Goal: Transaction & Acquisition: Purchase product/service

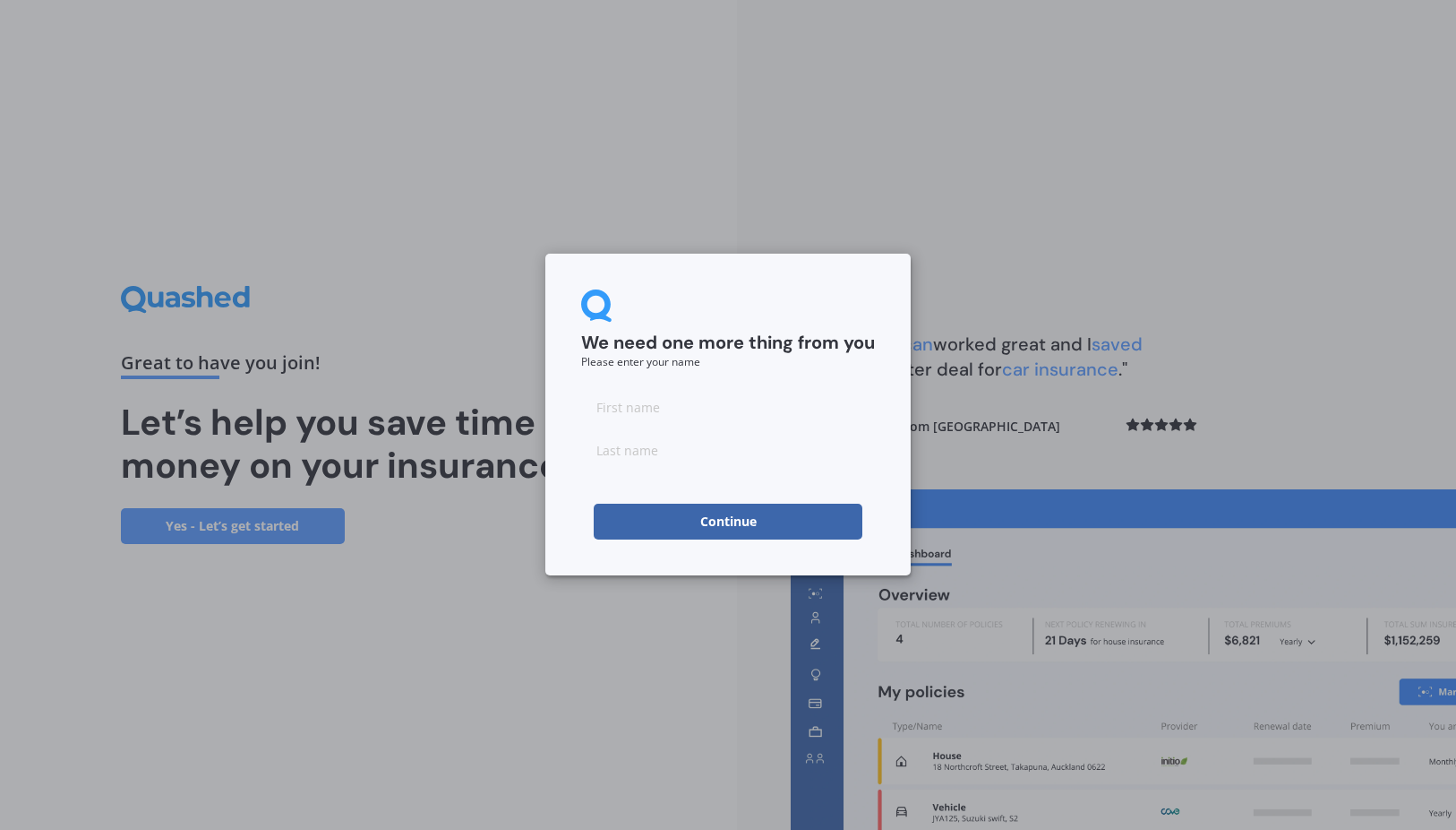
drag, startPoint x: 674, startPoint y: 417, endPoint x: 723, endPoint y: 419, distance: 49.0
click at [674, 417] on input at bounding box center [728, 407] width 294 height 36
type input "[PERSON_NAME]"
click at [610, 454] on input at bounding box center [728, 450] width 294 height 36
type input "van [PERSON_NAME]"
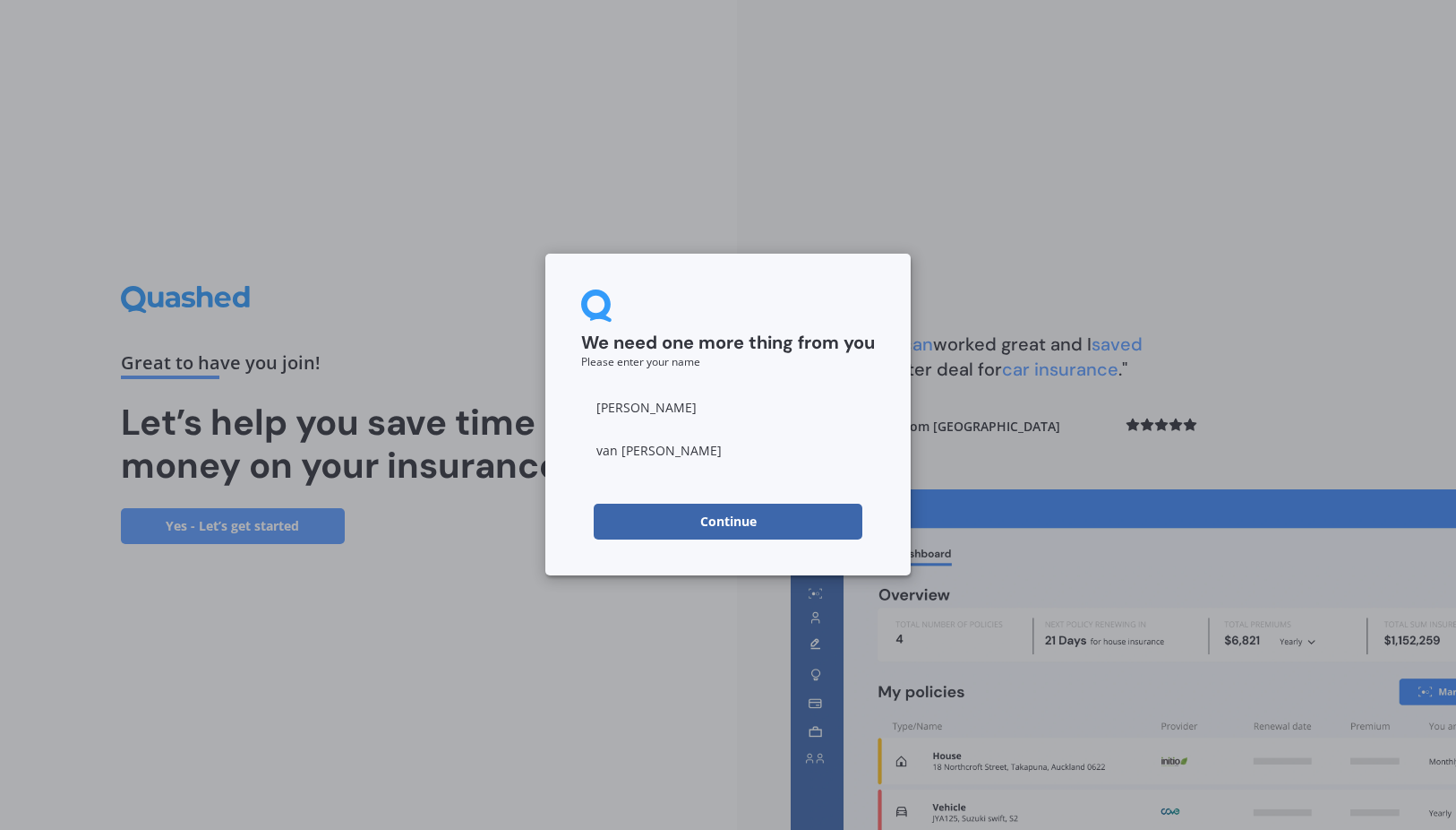
click at [584, 499] on form "We need one more thing from you Please enter your name [PERSON_NAME] Continue" at bounding box center [728, 414] width 294 height 250
click at [668, 510] on button "Continue" at bounding box center [728, 522] width 269 height 36
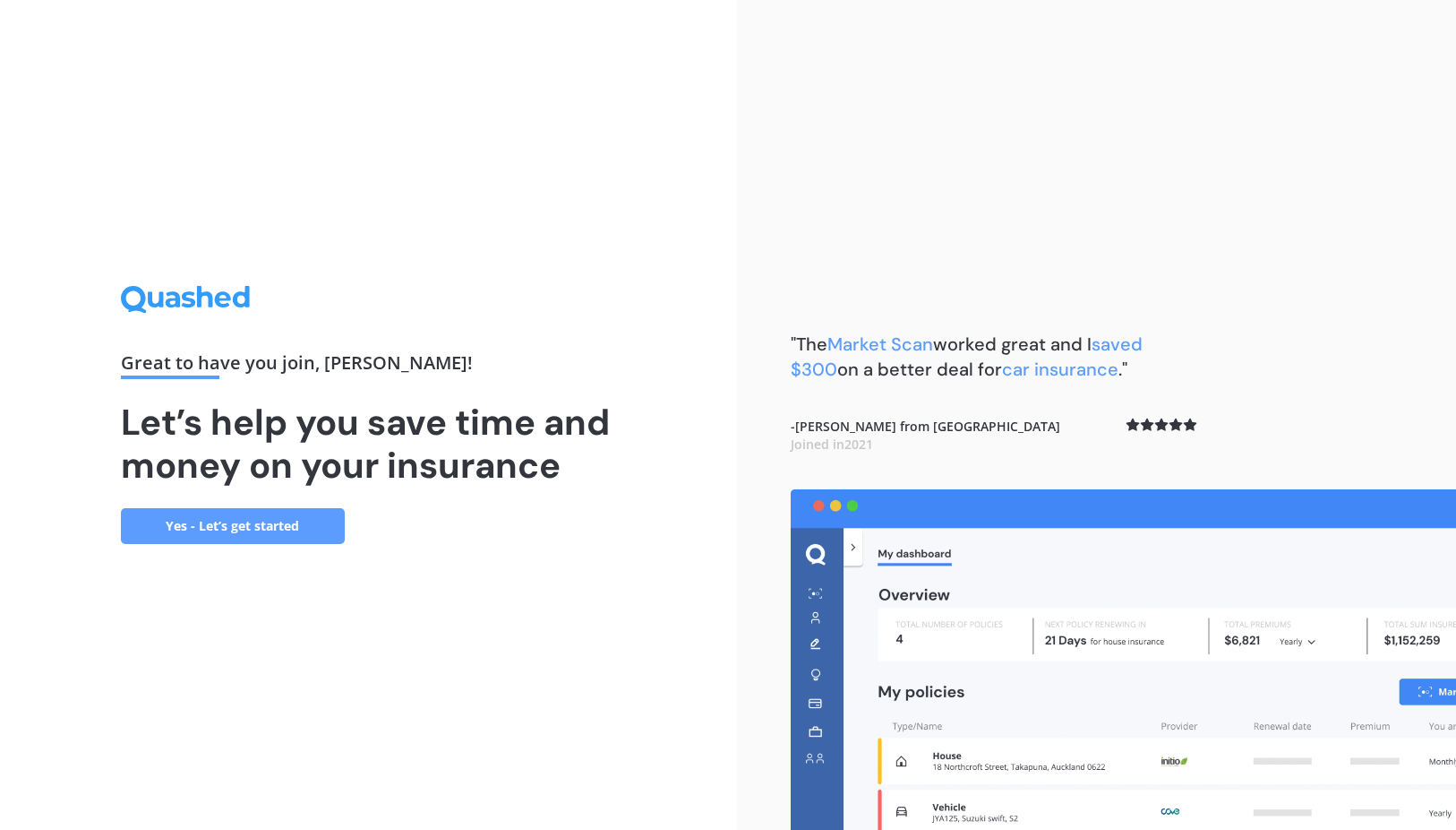
click at [278, 532] on link "Yes - Let’s get started" at bounding box center [233, 526] width 224 height 36
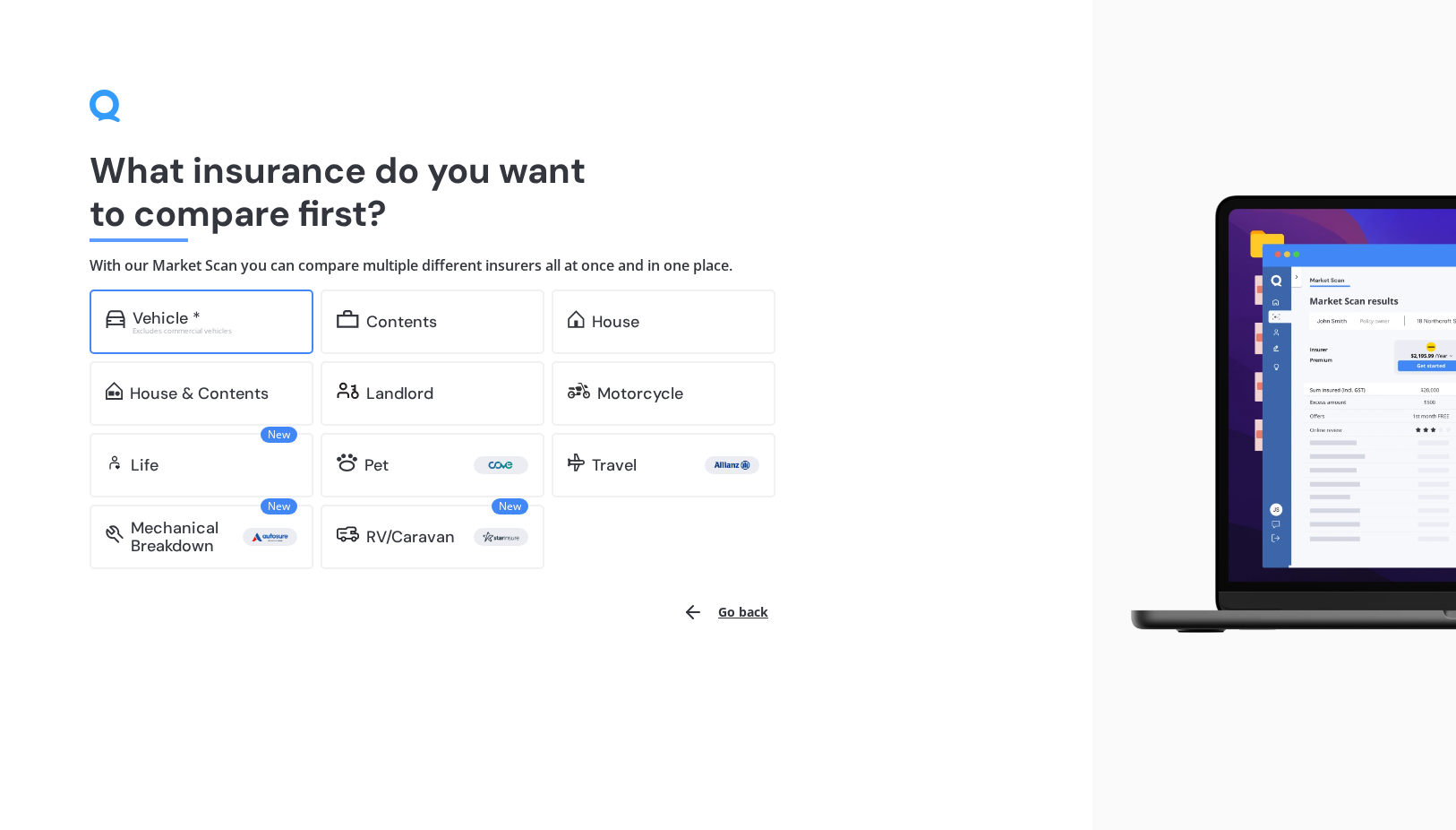
click at [167, 329] on div "Excludes commercial vehicles" at bounding box center [215, 331] width 165 height 7
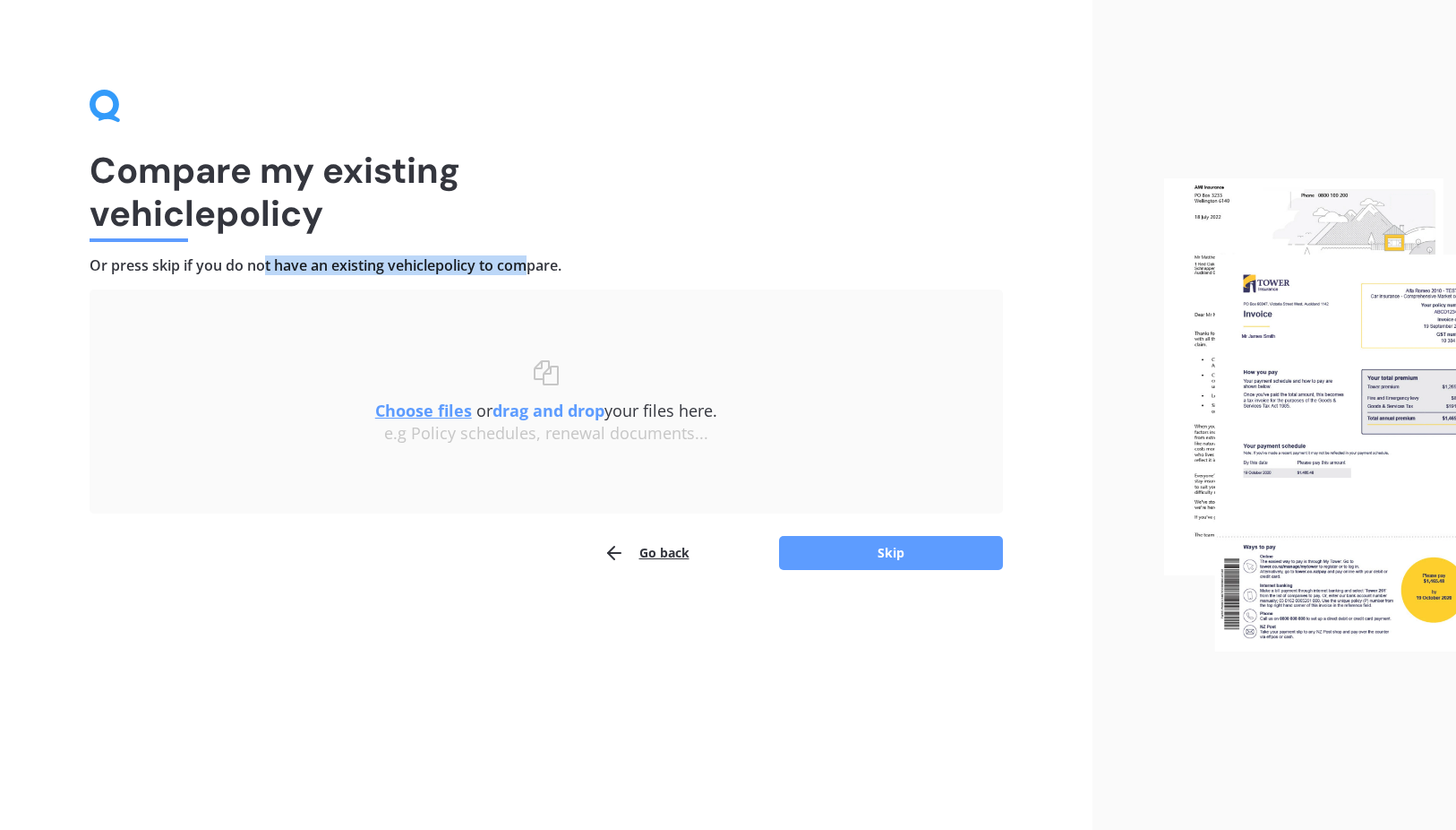
drag, startPoint x: 263, startPoint y: 268, endPoint x: 527, endPoint y: 269, distance: 264.0
click at [527, 269] on h4 "Or press skip if you do not have an existing vehicle policy to compare." at bounding box center [547, 265] width 914 height 19
click at [864, 540] on button "Skip" at bounding box center [892, 553] width 224 height 34
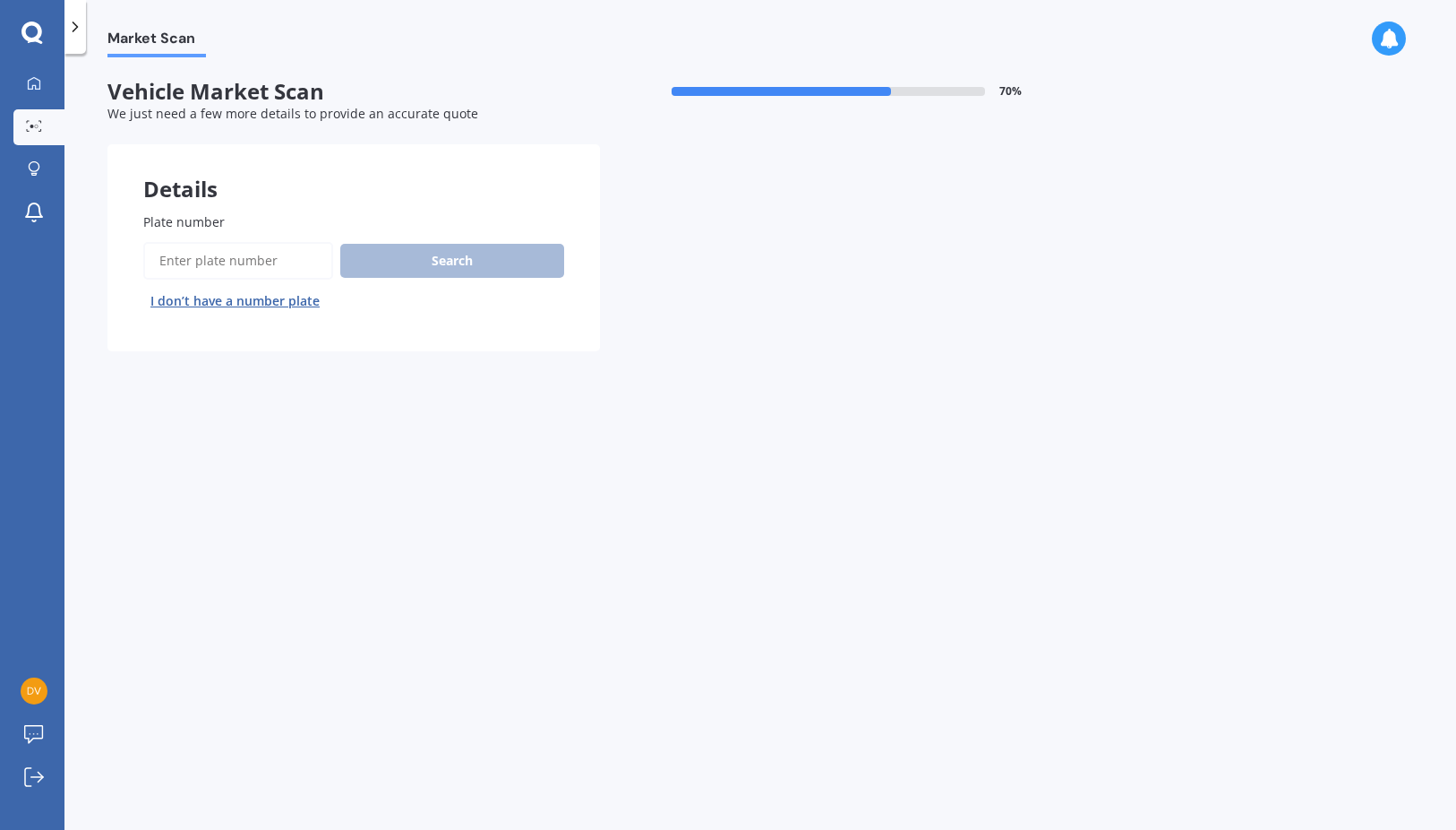
click at [263, 262] on input "Plate number" at bounding box center [238, 261] width 190 height 38
type input "GQG148"
click at [482, 258] on button "Search" at bounding box center [452, 261] width 224 height 34
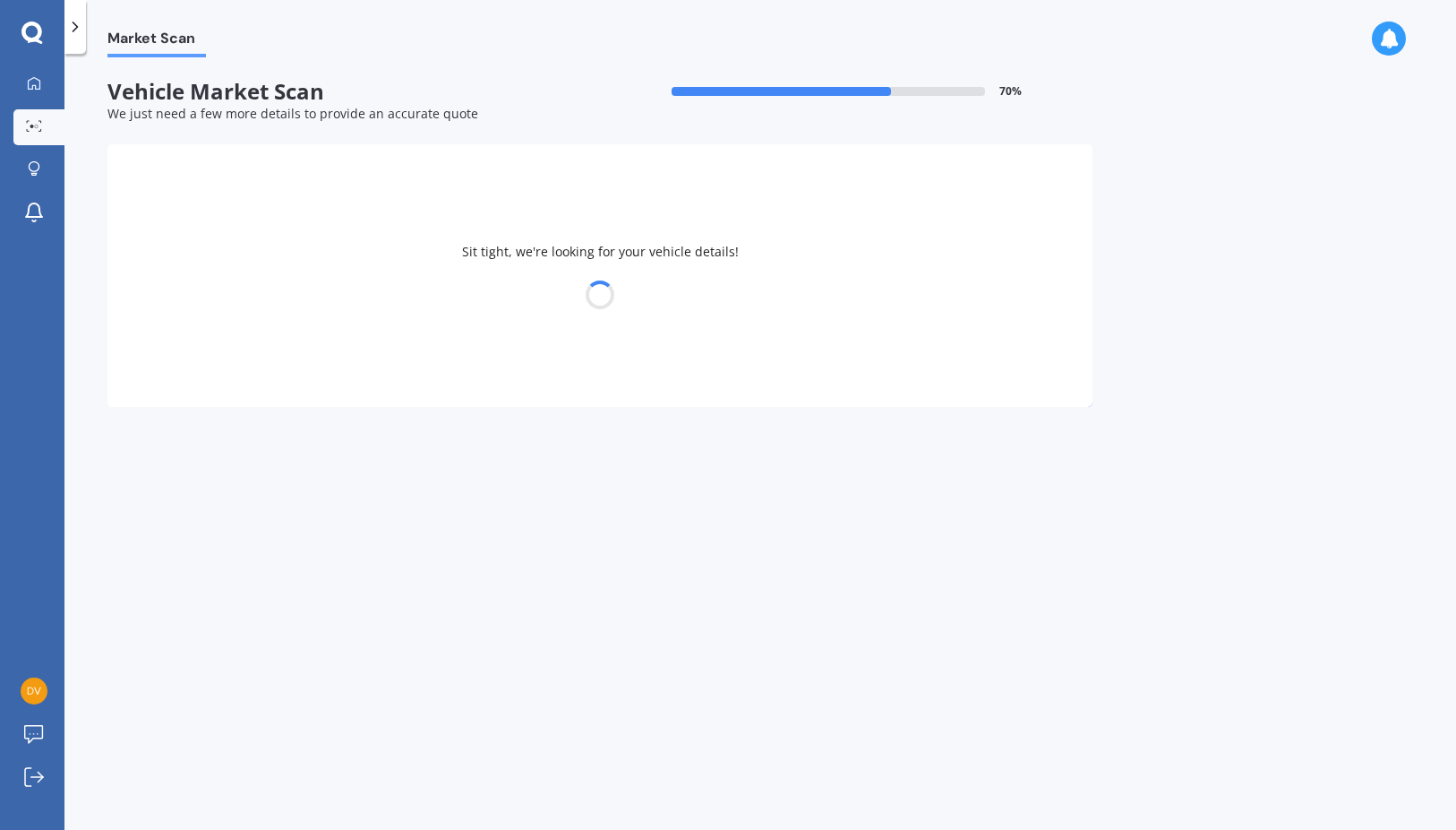
select select "HONDA"
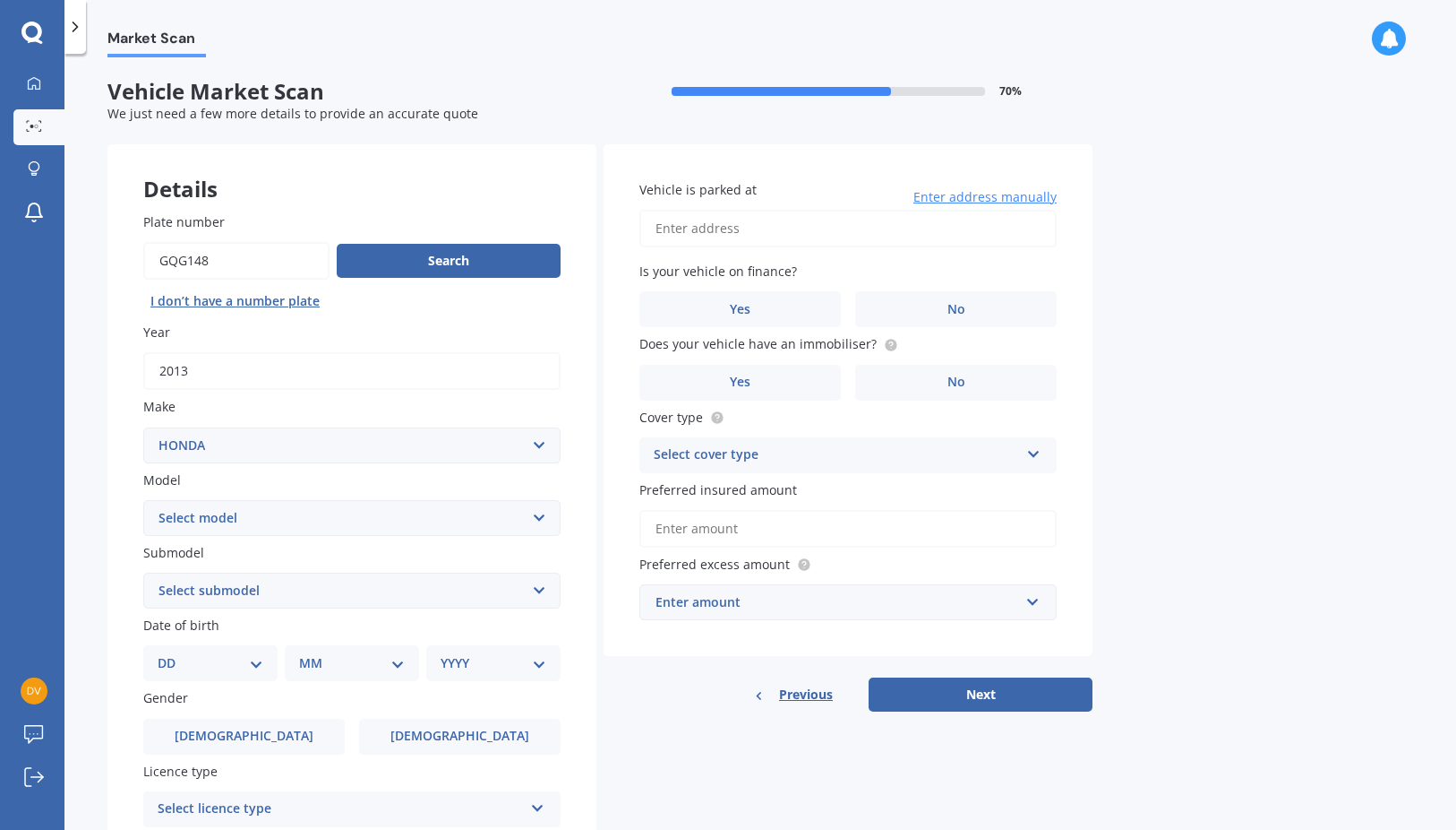
click at [254, 525] on select "Select model Accord Acty Acura Airwave Ascot Avancier Beat Capa City Civic Conc…" at bounding box center [352, 518] width 418 height 36
select select "CR-V"
click at [143, 500] on select "Select model Accord Acty Acura Airwave Ascot Avancier Beat Capa City Civic Conc…" at bounding box center [352, 518] width 418 height 36
click at [290, 594] on select "Select submodel (all other) 2WD 2WD Sport 7 1.5 2WD Touring 1.5 4WD AWD AWD Spo…" at bounding box center [352, 591] width 418 height 36
select select "4WD"
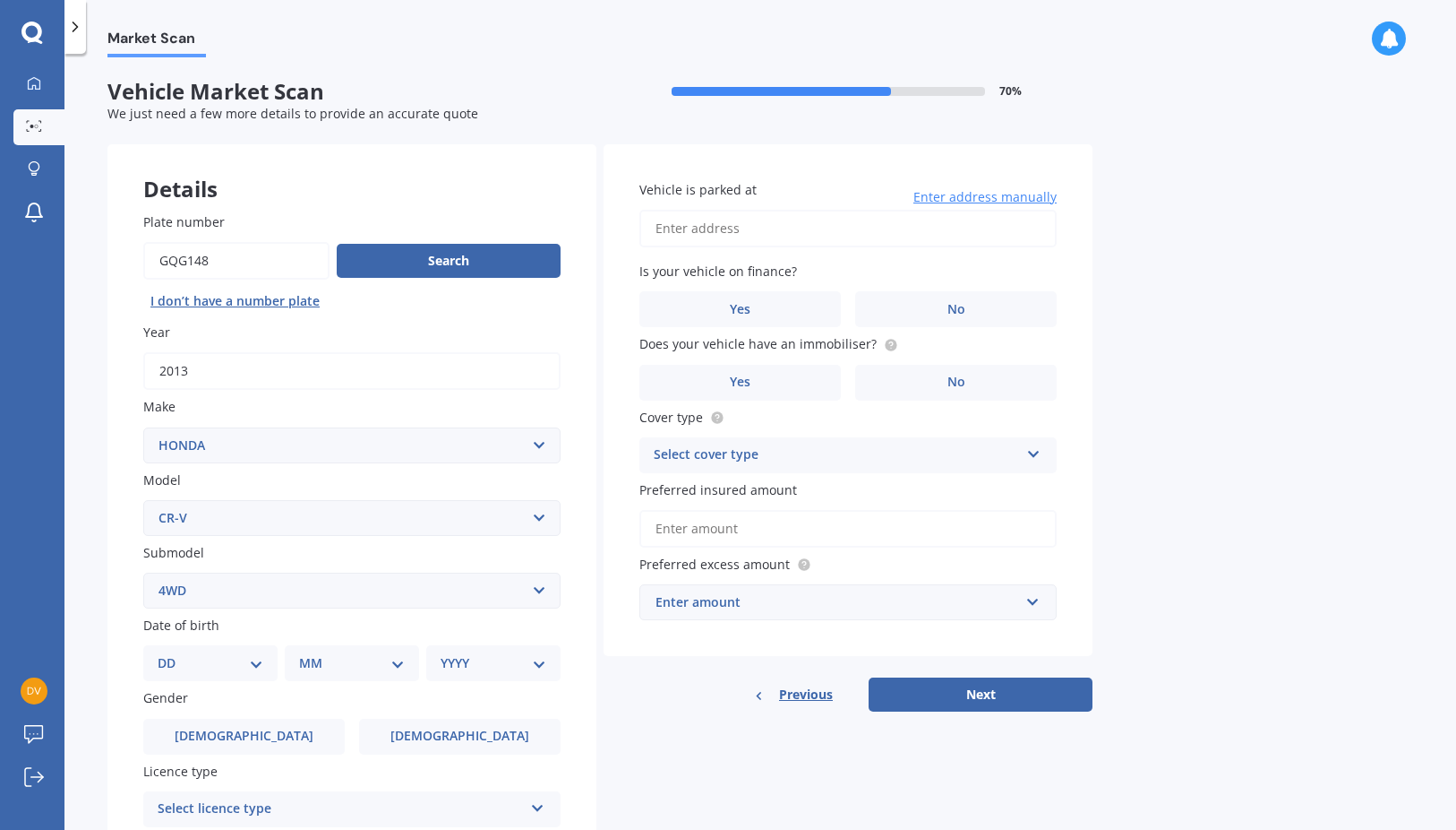
click at [143, 573] on select "Select submodel (all other) 2WD 2WD Sport 7 1.5 2WD Touring 1.5 4WD AWD AWD Spo…" at bounding box center [352, 591] width 418 height 36
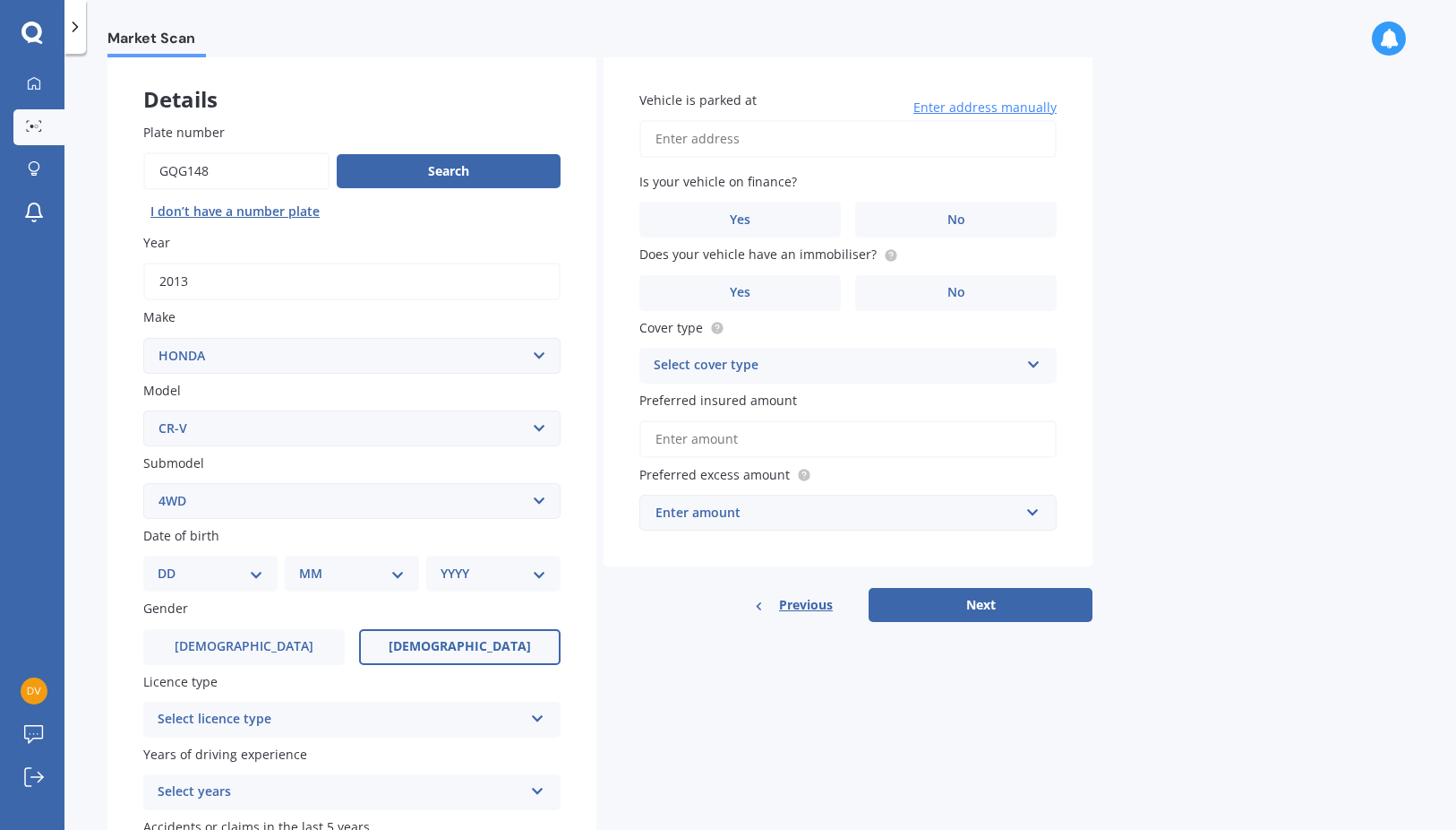
scroll to position [179, 0]
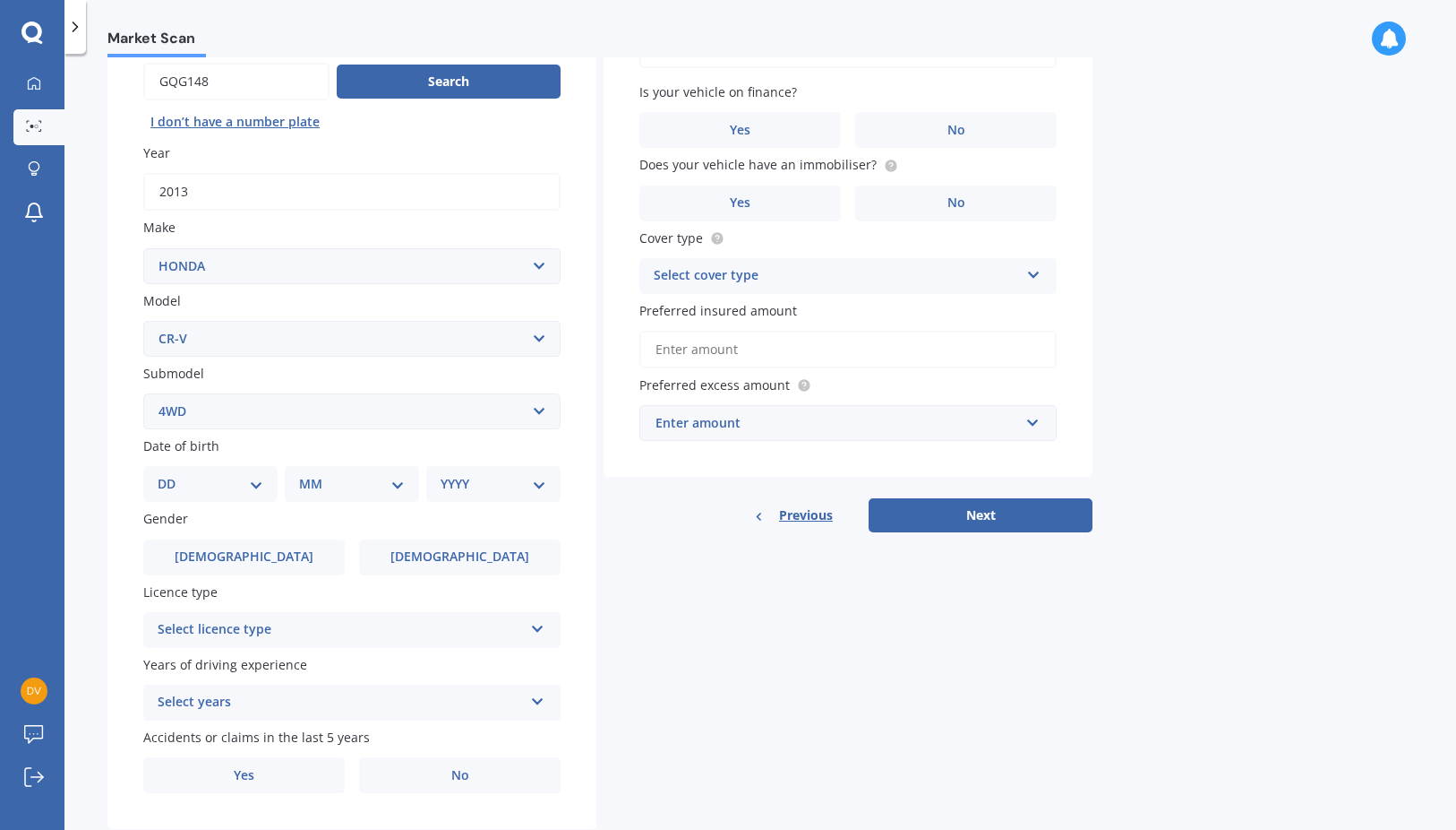
click at [250, 478] on select "DD 01 02 03 04 05 06 07 08 09 10 11 12 13 14 15 16 17 18 19 20 21 22 23 24 25 2…" at bounding box center [211, 484] width 106 height 20
select select "01"
click at [172, 474] on select "DD 01 02 03 04 05 06 07 08 09 10 11 12 13 14 15 16 17 18 19 20 21 22 23 24 25 2…" at bounding box center [211, 484] width 106 height 20
click at [381, 492] on select "MM 01 02 03 04 05 06 07 08 09 10 11 12" at bounding box center [356, 484] width 99 height 20
select select "03"
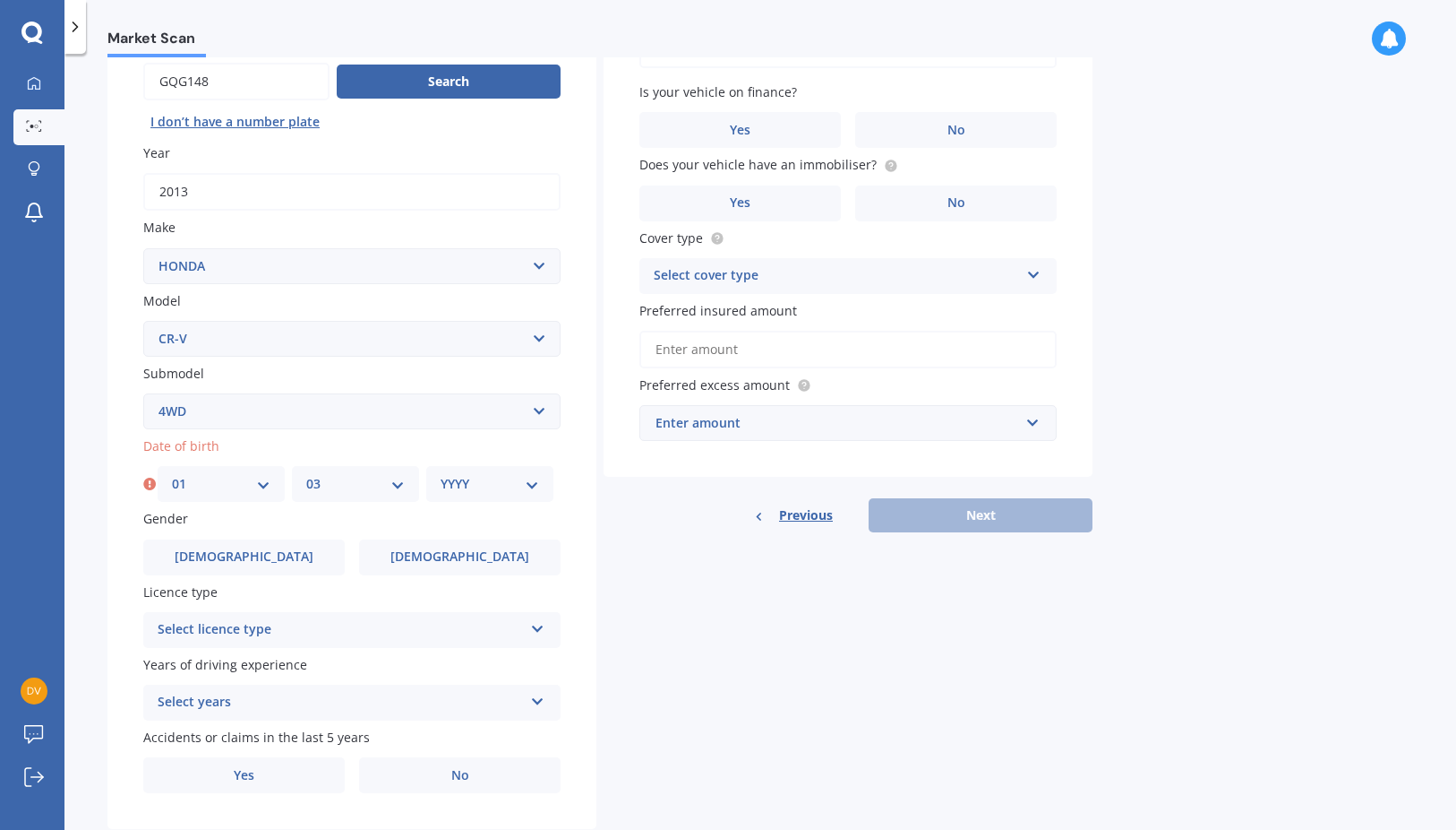
click at [306, 474] on select "MM 01 02 03 04 05 06 07 08 09 10 11 12" at bounding box center [356, 484] width 99 height 20
click at [538, 489] on select "YYYY 2025 2024 2023 2022 2021 2020 2019 2018 2017 2016 2015 2014 2013 2012 2011…" at bounding box center [490, 484] width 99 height 20
select select "1974"
click at [441, 474] on select "YYYY 2025 2024 2023 2022 2021 2020 2019 2018 2017 2016 2015 2014 2013 2012 2011…" at bounding box center [490, 484] width 99 height 20
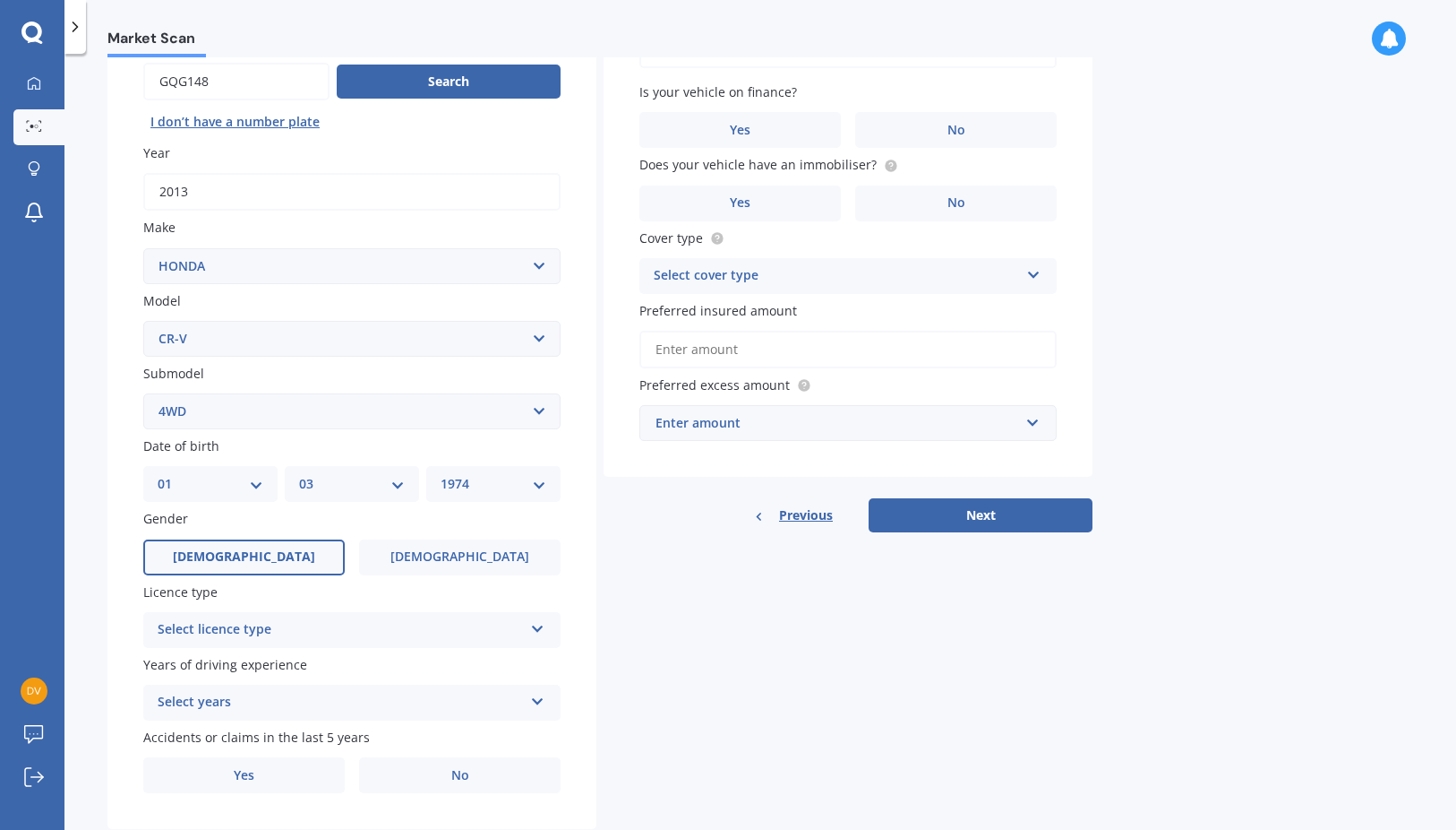
click at [236, 555] on span "[DEMOGRAPHIC_DATA]" at bounding box center [244, 557] width 142 height 15
click at [0, 0] on input "[DEMOGRAPHIC_DATA]" at bounding box center [0, 0] width 0 height 0
click at [247, 636] on div "Select licence type" at bounding box center [340, 630] width 366 height 22
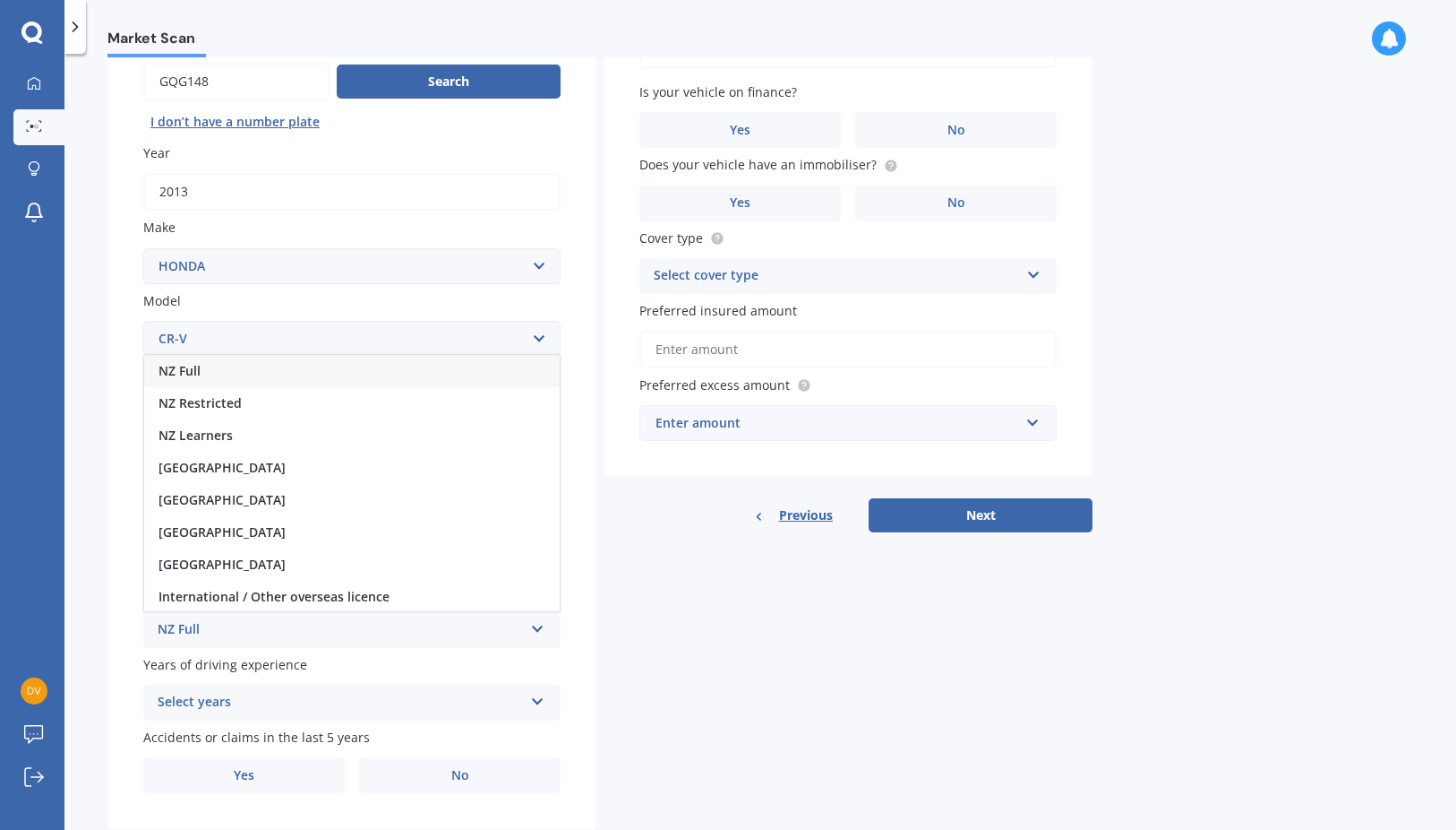
click at [205, 365] on div "NZ Full" at bounding box center [352, 371] width 416 height 32
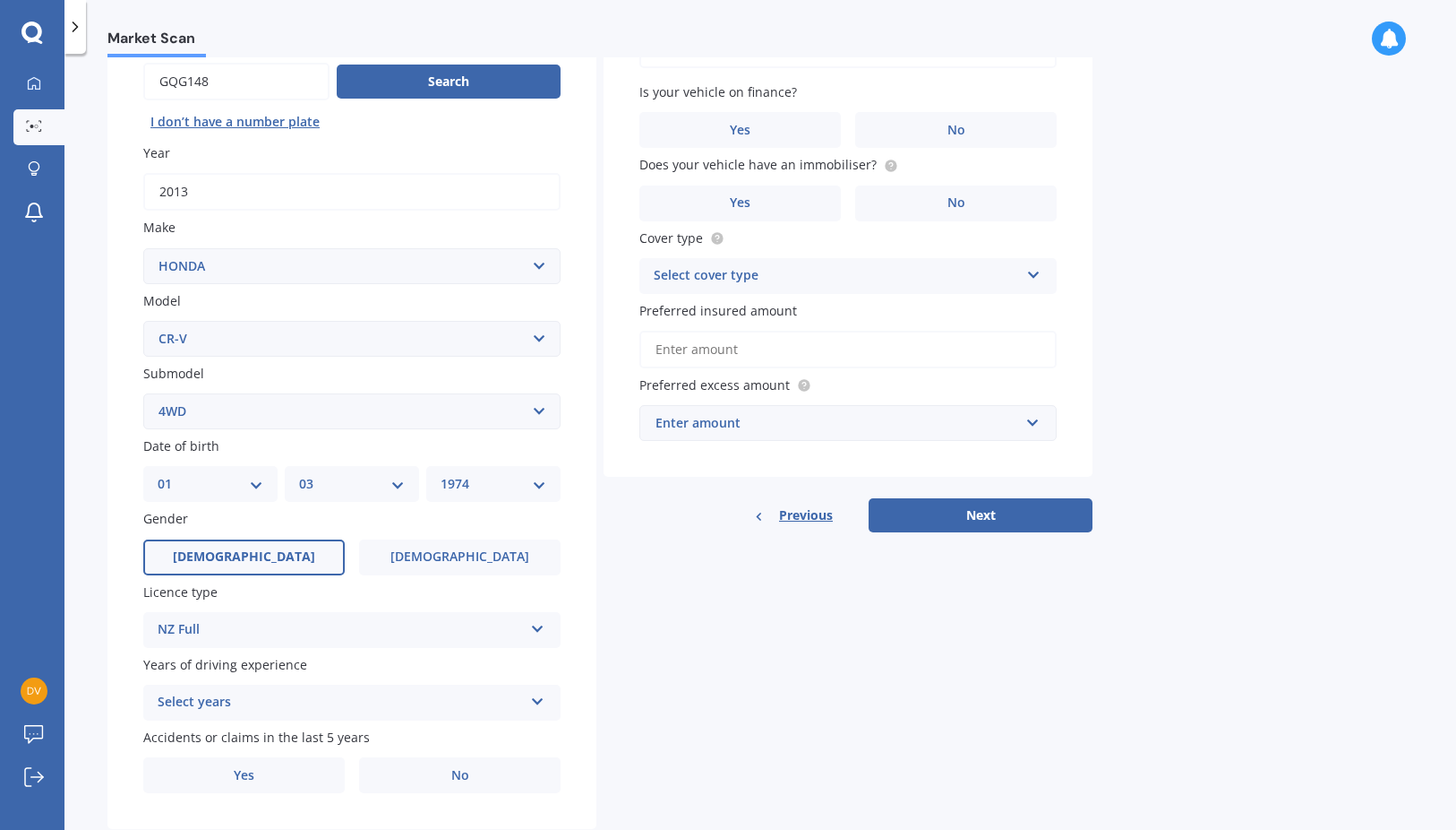
click at [252, 712] on div "Select years" at bounding box center [340, 703] width 366 height 22
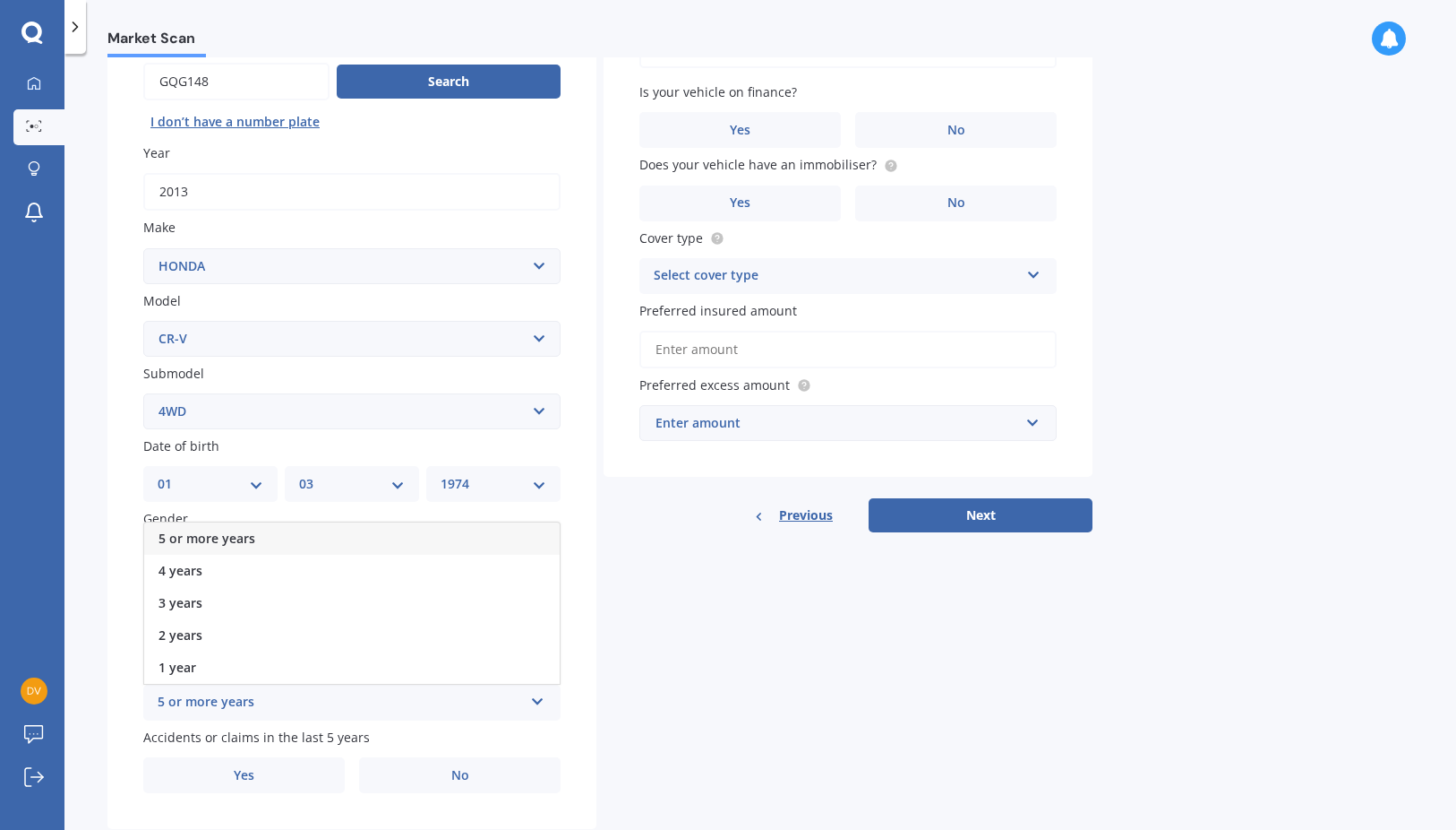
click at [220, 540] on span "5 or more years" at bounding box center [207, 538] width 97 height 17
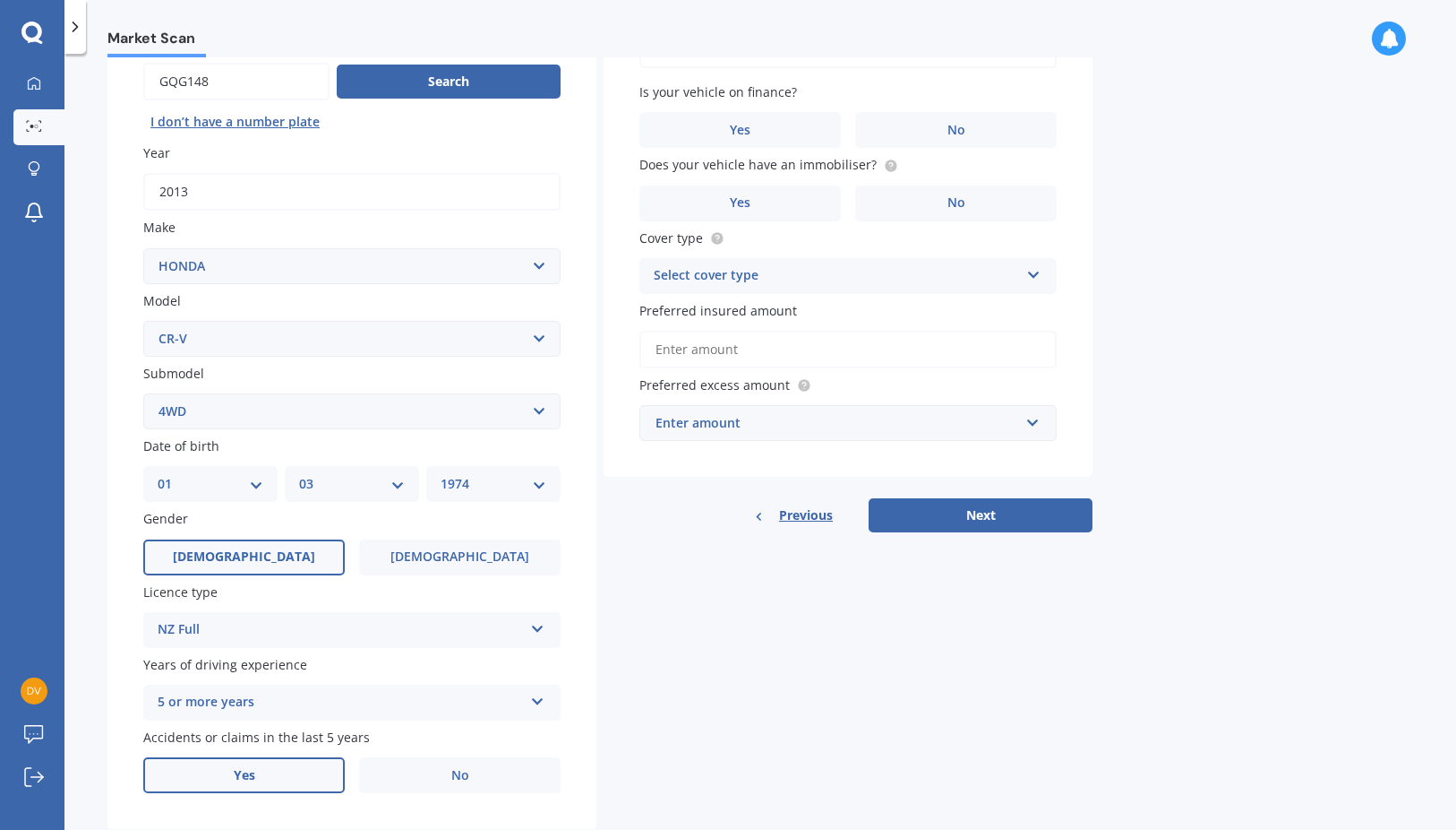
click at [276, 783] on label "Yes" at bounding box center [244, 775] width 202 height 36
click at [0, 0] on input "Yes" at bounding box center [0, 0] width 0 height 0
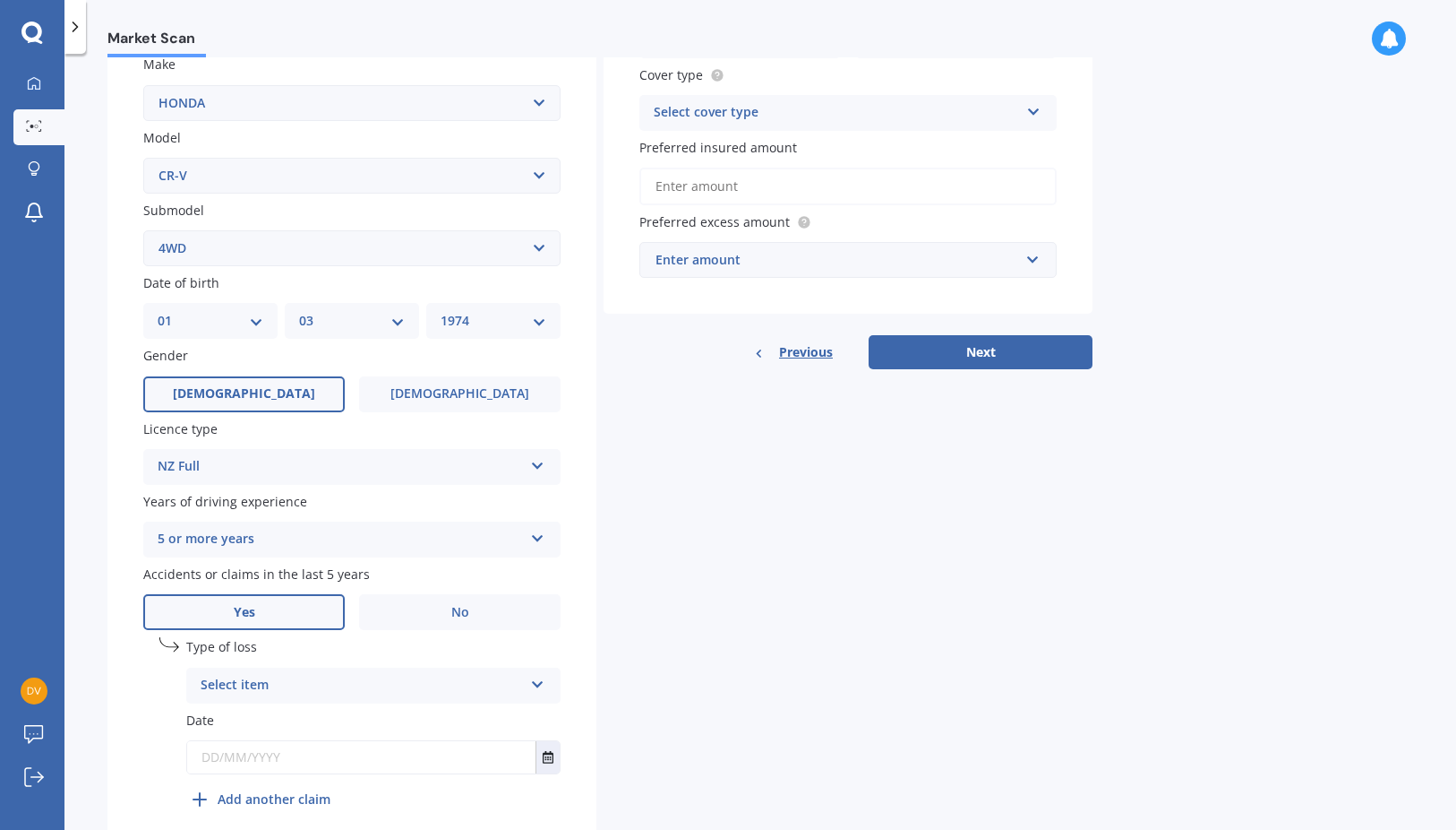
scroll to position [359, 0]
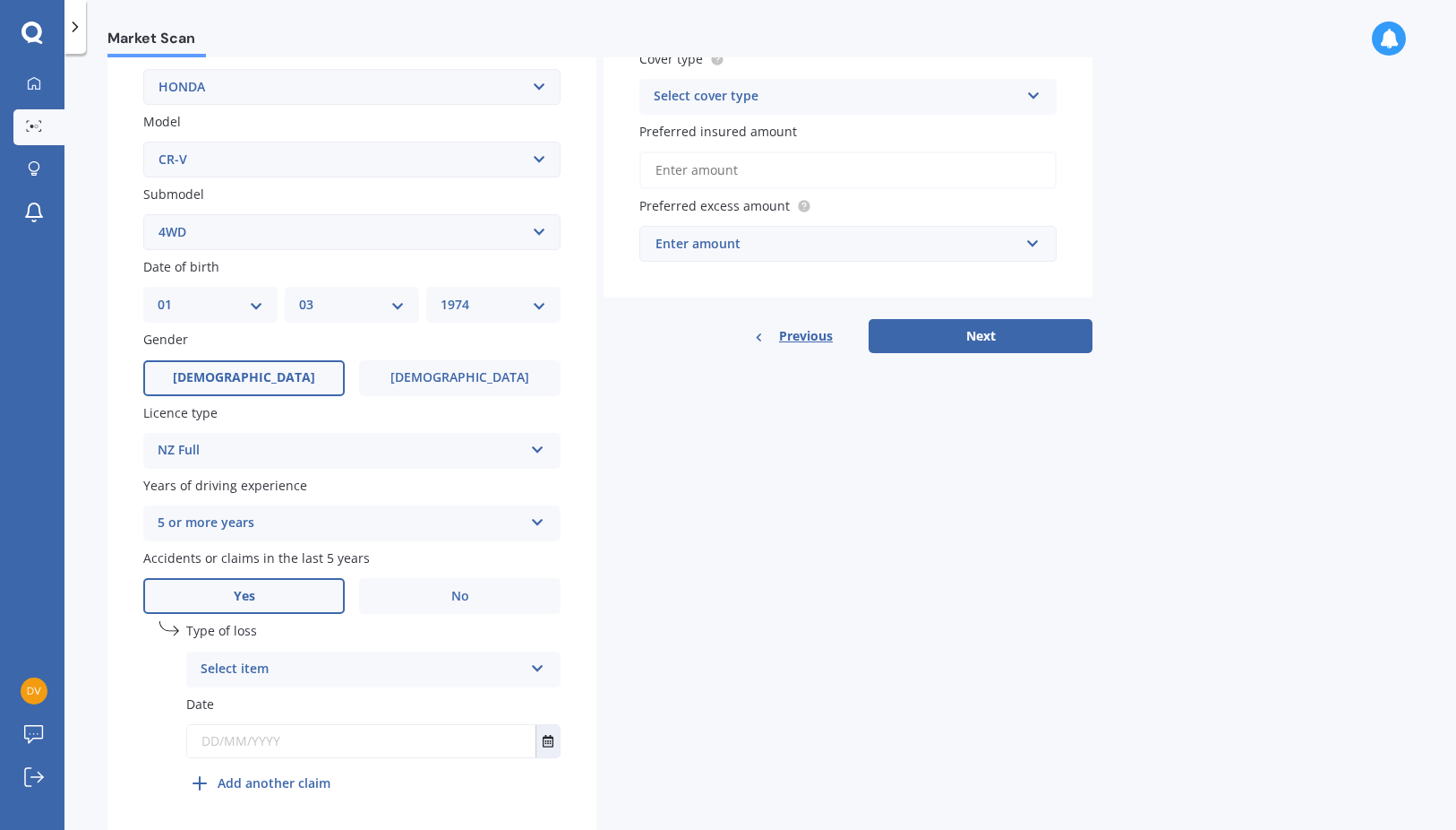
click at [295, 673] on div "Select item" at bounding box center [362, 670] width 323 height 22
click at [314, 702] on div "At fault accident" at bounding box center [374, 705] width 373 height 32
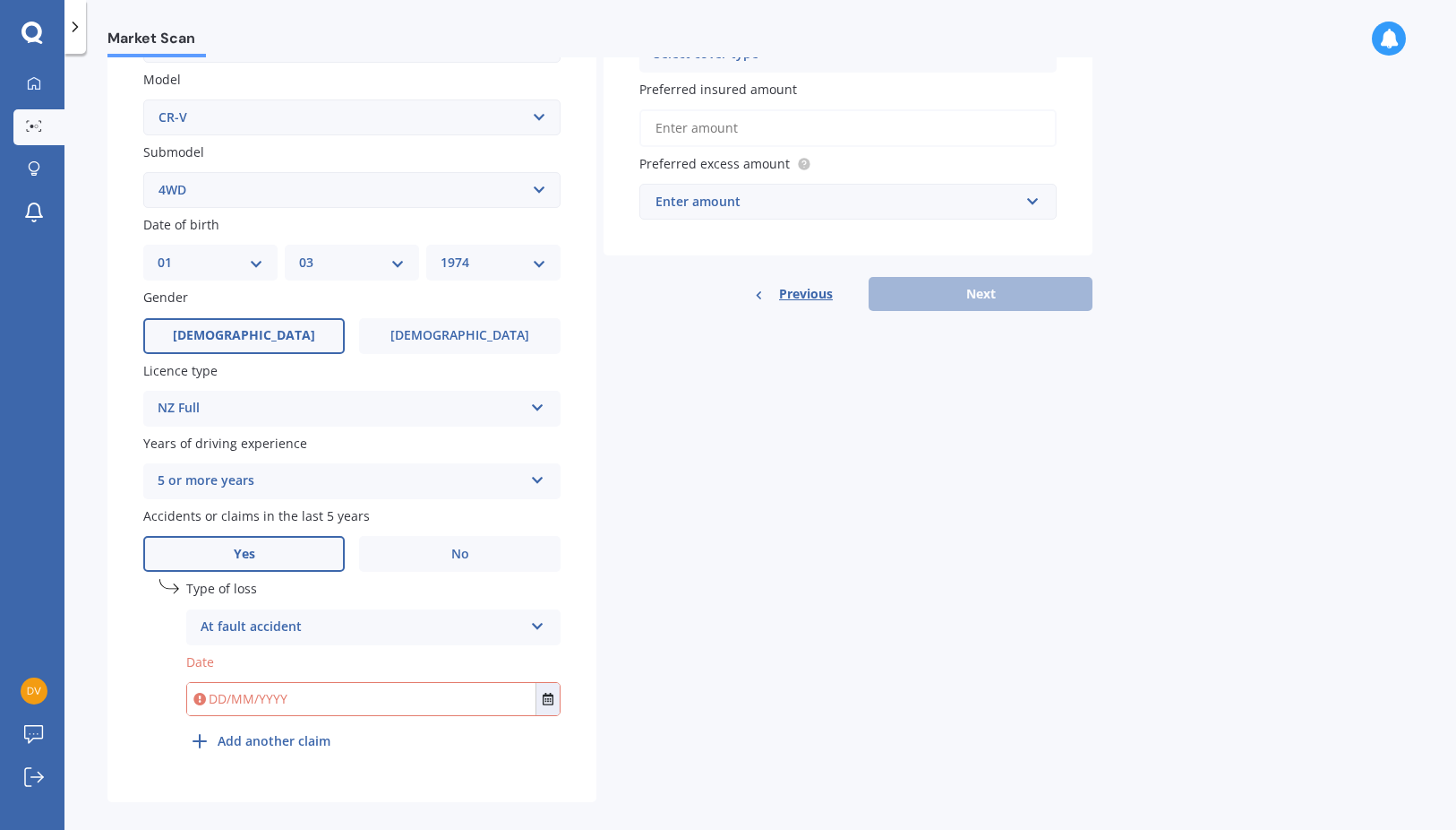
scroll to position [419, 0]
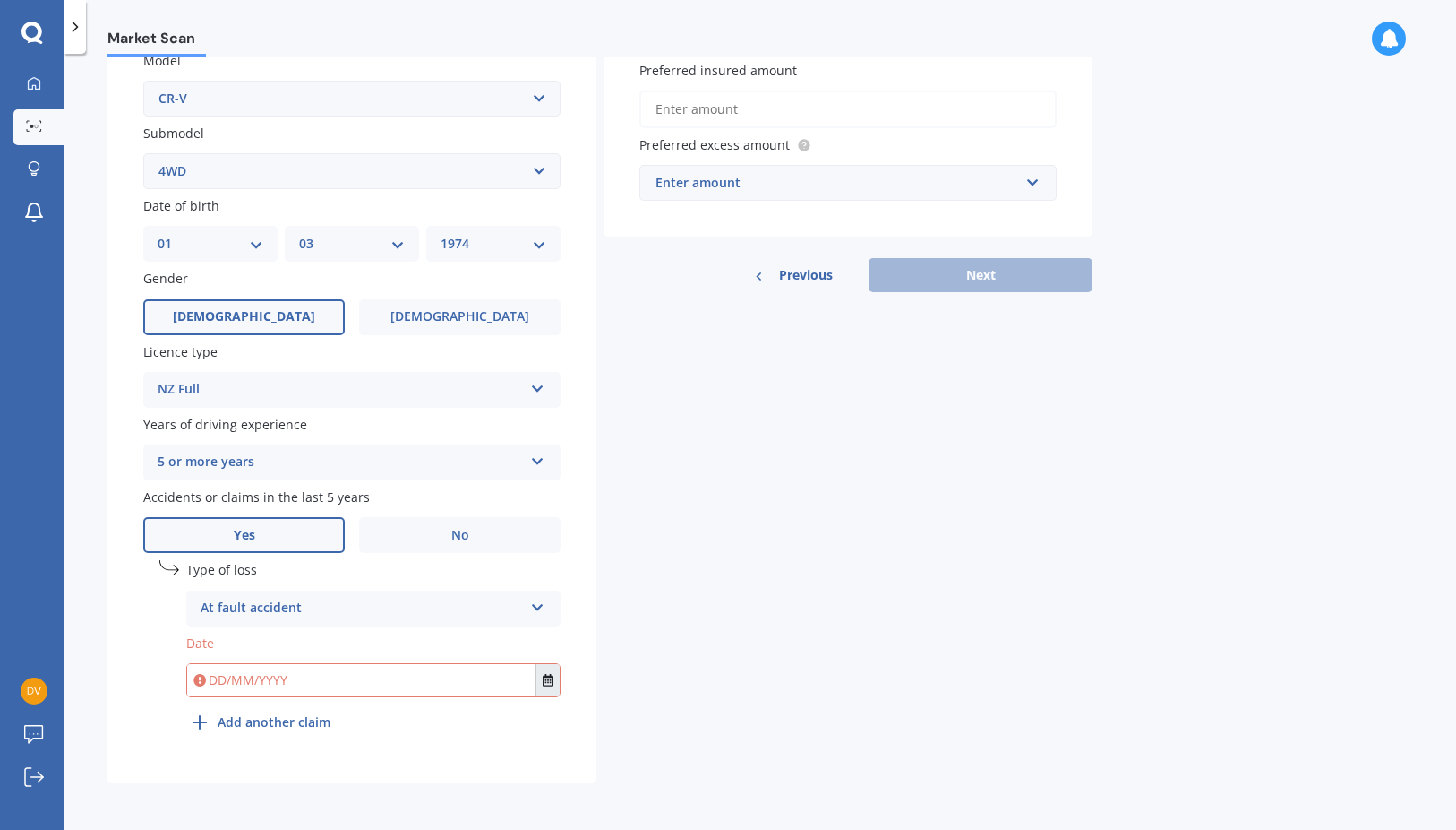
click at [547, 684] on icon "Select date" at bounding box center [548, 680] width 11 height 13
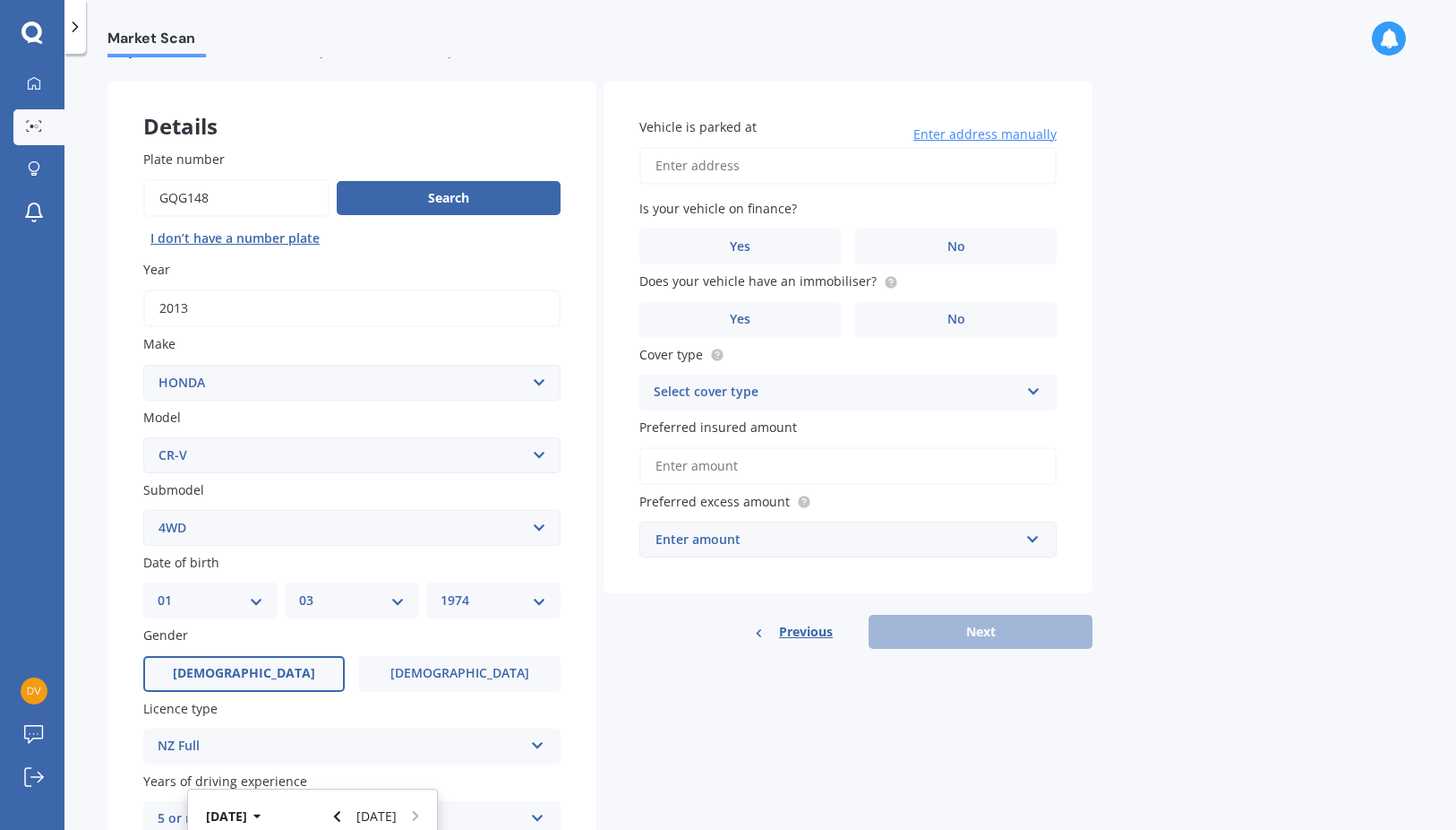
scroll to position [61, 0]
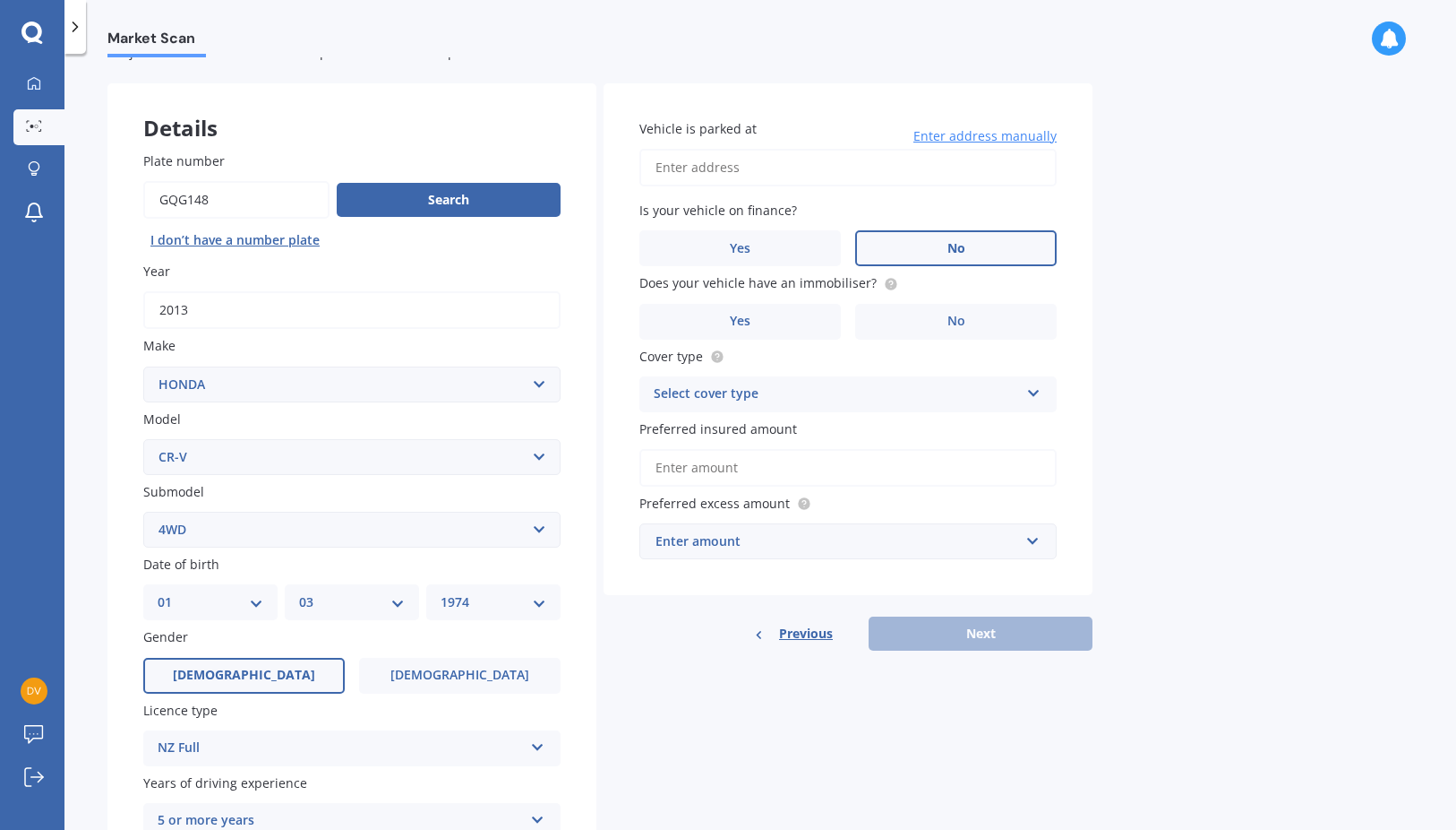
click at [965, 257] on label "No" at bounding box center [956, 248] width 202 height 36
click at [0, 0] on input "No" at bounding box center [0, 0] width 0 height 0
click at [743, 324] on span "Yes" at bounding box center [741, 321] width 22 height 15
click at [0, 0] on input "Yes" at bounding box center [0, 0] width 0 height 0
click at [706, 393] on div "Select cover type" at bounding box center [837, 394] width 366 height 22
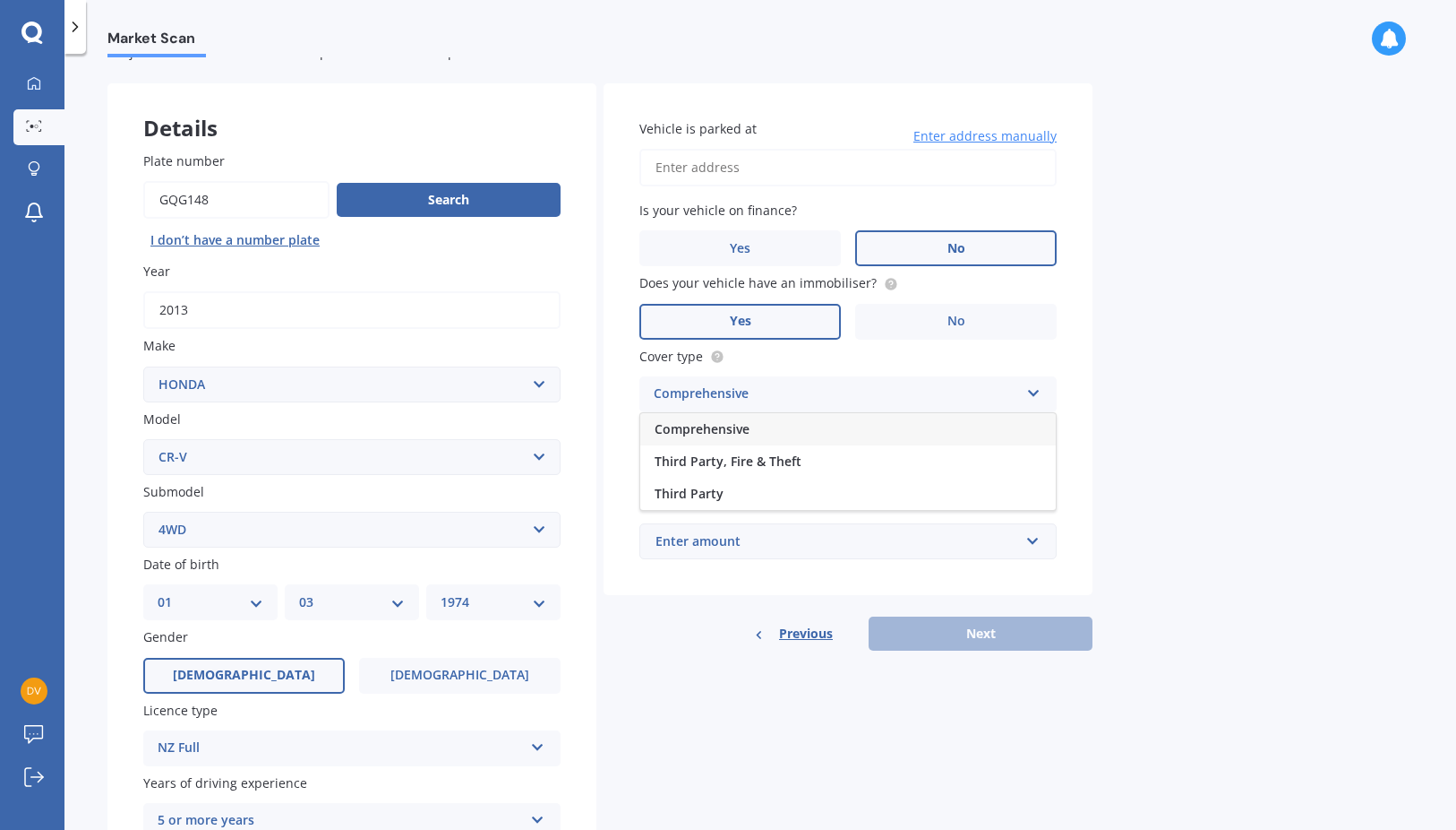
click at [733, 431] on span "Comprehensive" at bounding box center [702, 428] width 95 height 17
click at [710, 464] on input "Preferred insured amount" at bounding box center [849, 468] width 418 height 38
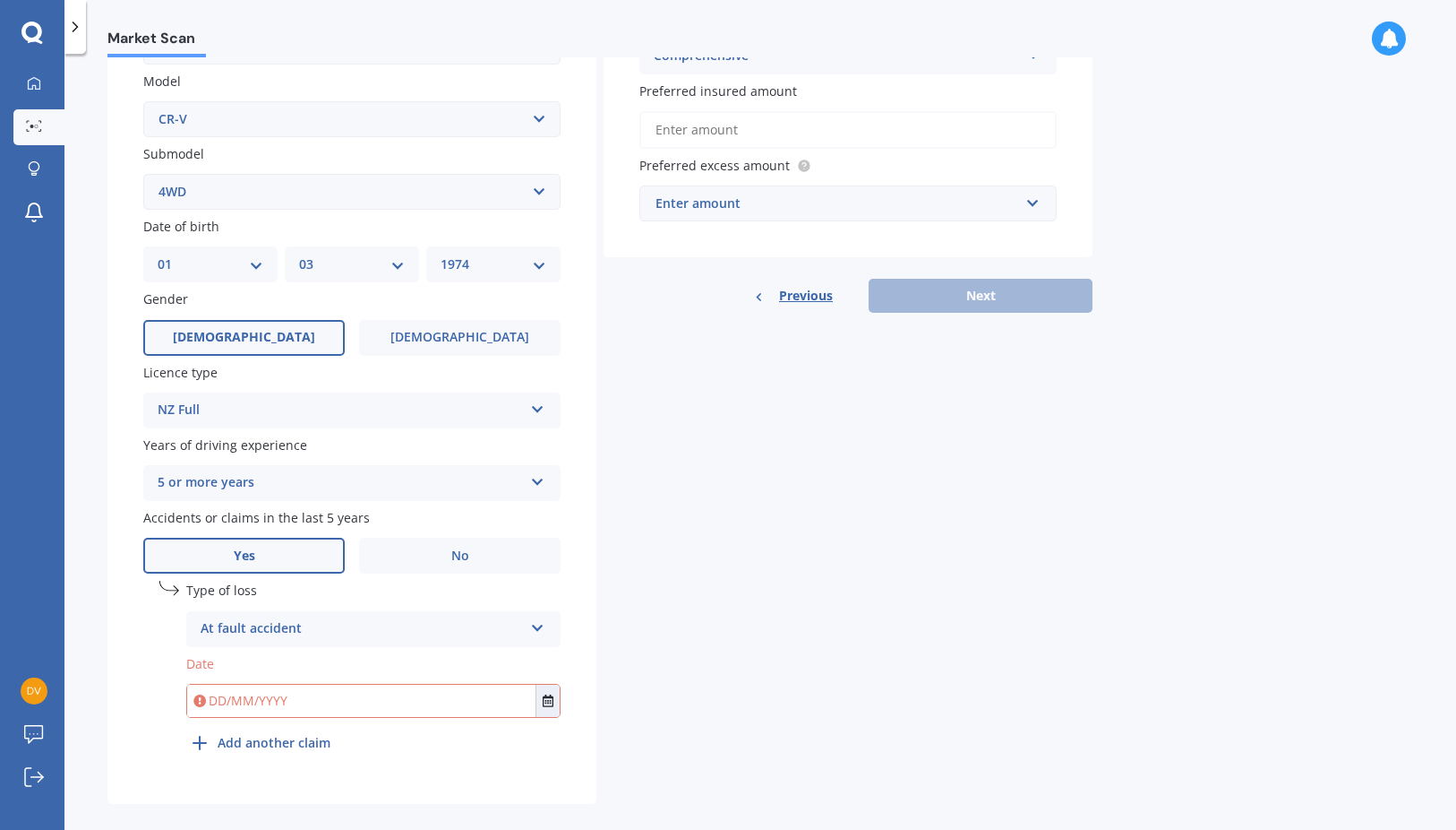
scroll to position [419, 0]
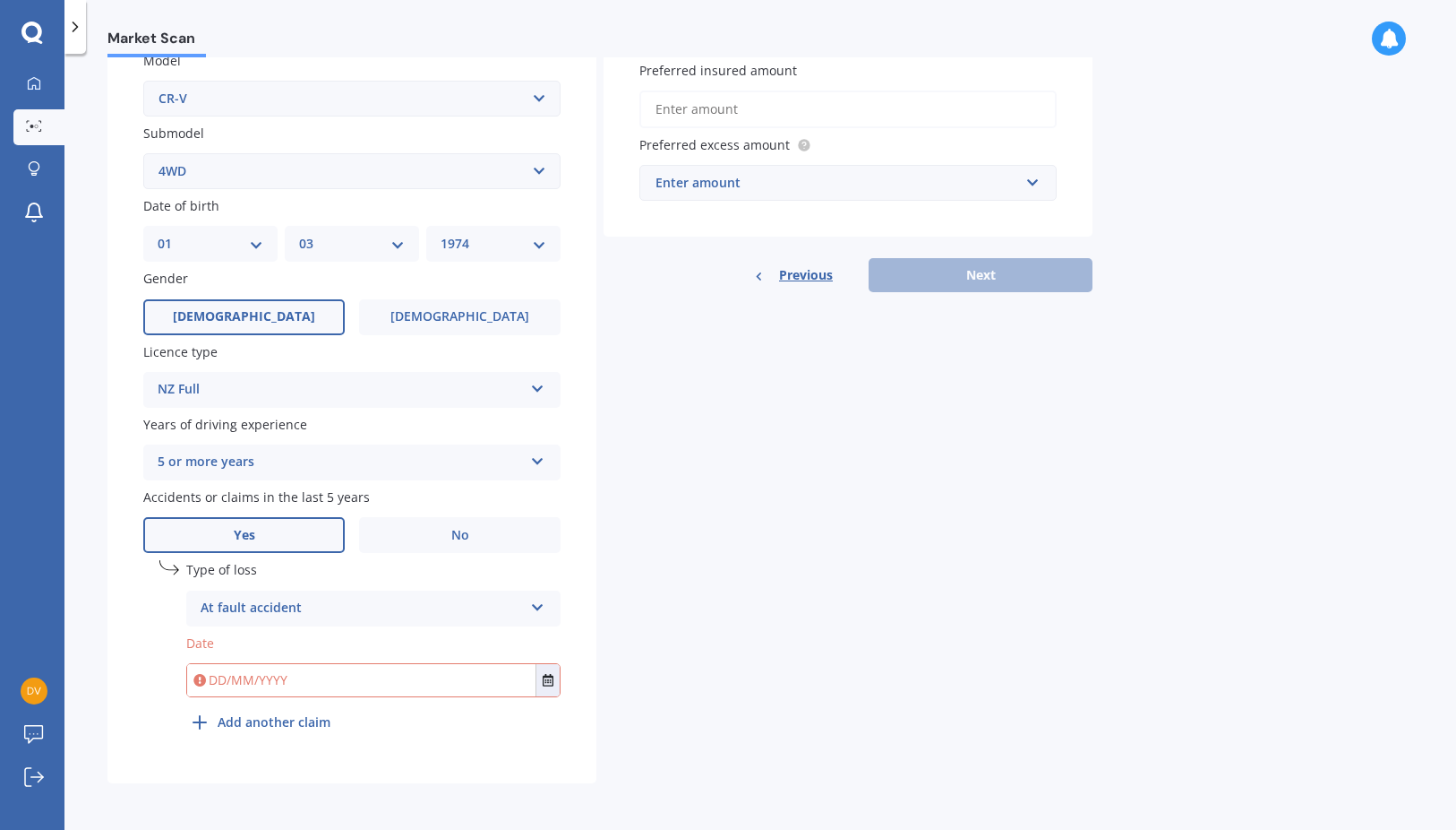
click at [228, 684] on input "text" at bounding box center [361, 680] width 349 height 32
type input "[DATE]"
click at [318, 719] on b "Add another claim" at bounding box center [274, 722] width 113 height 19
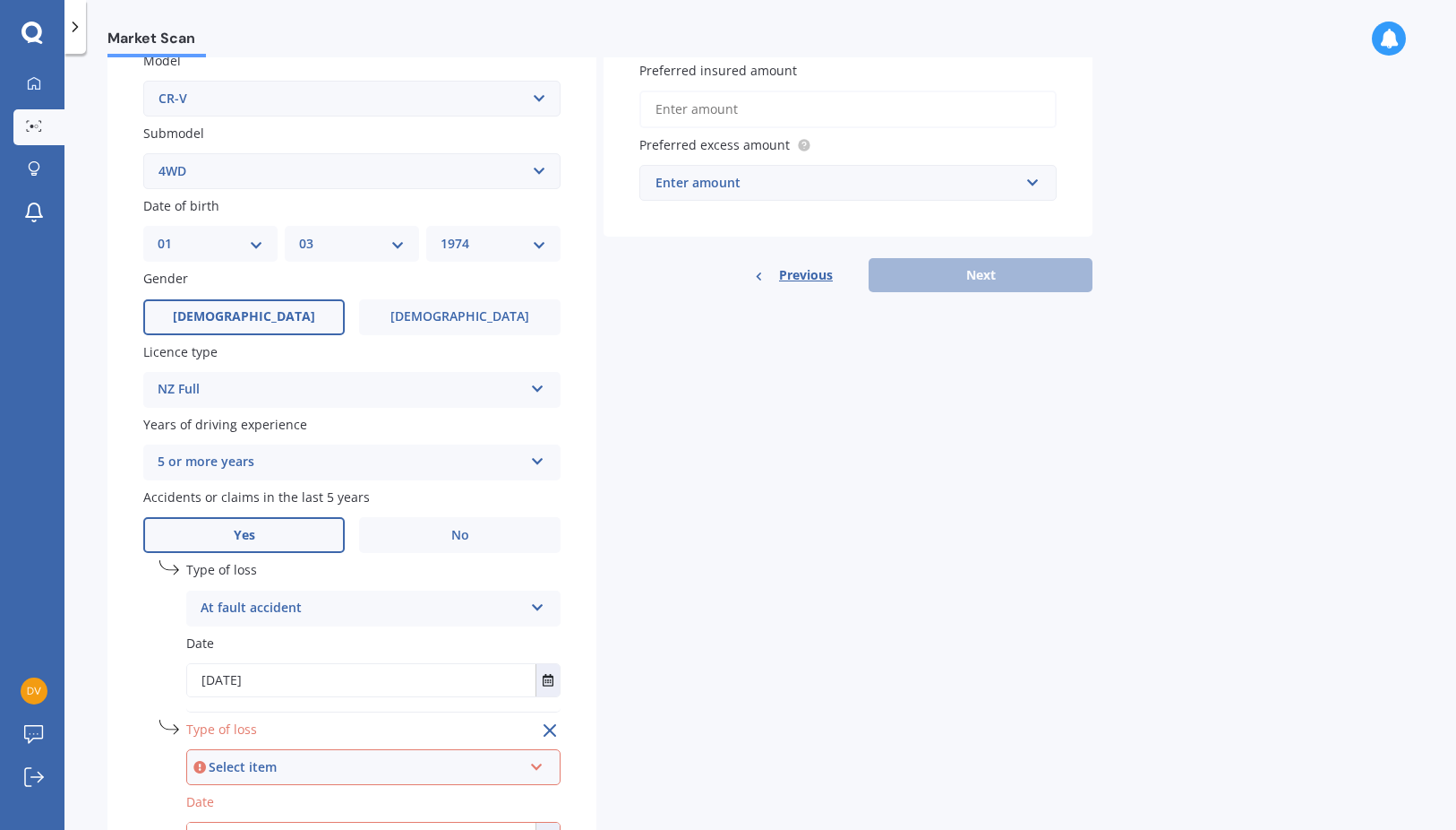
click at [269, 766] on div "Select item" at bounding box center [366, 767] width 314 height 20
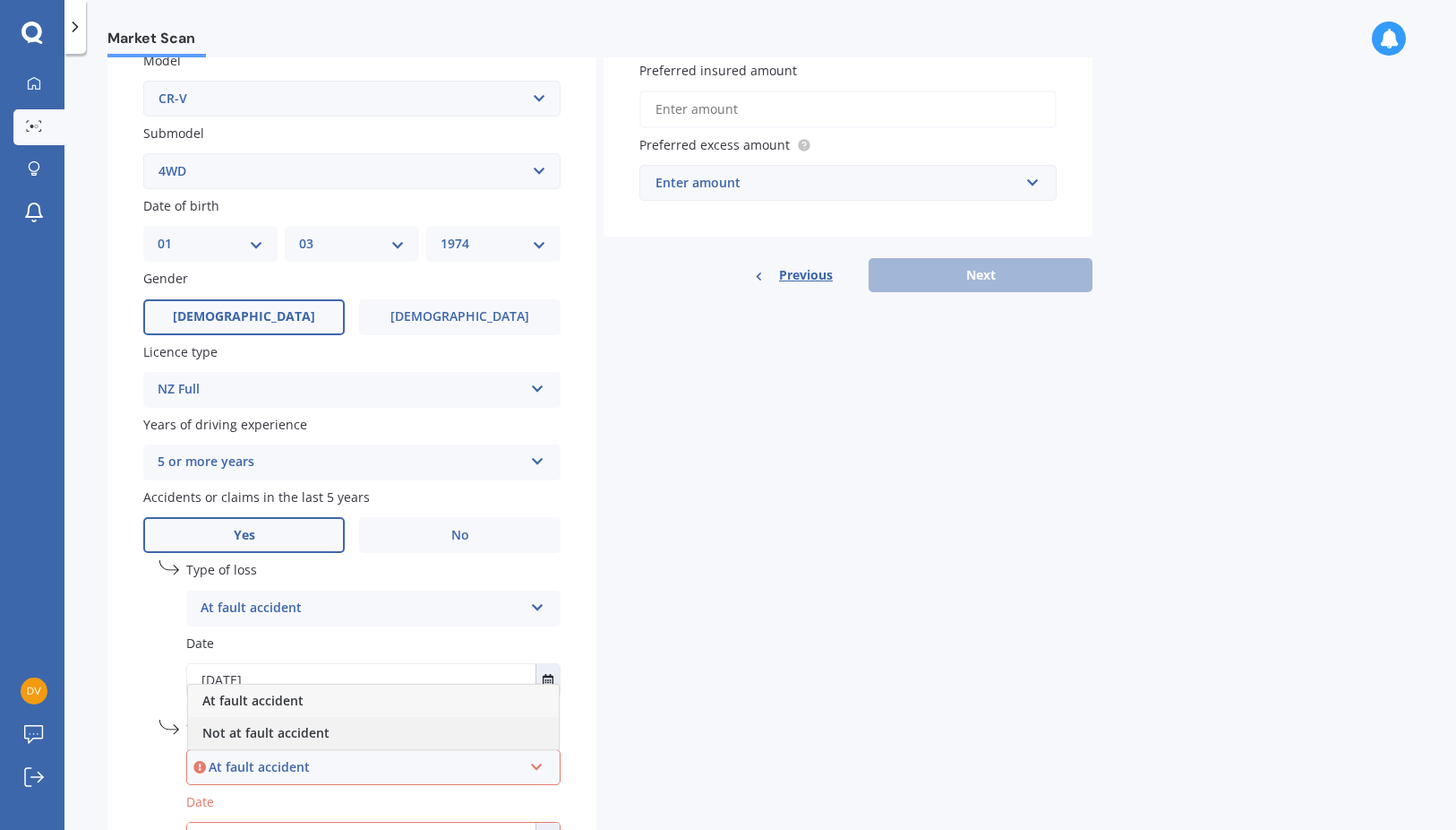
click at [270, 730] on span "Not at fault accident" at bounding box center [266, 732] width 127 height 17
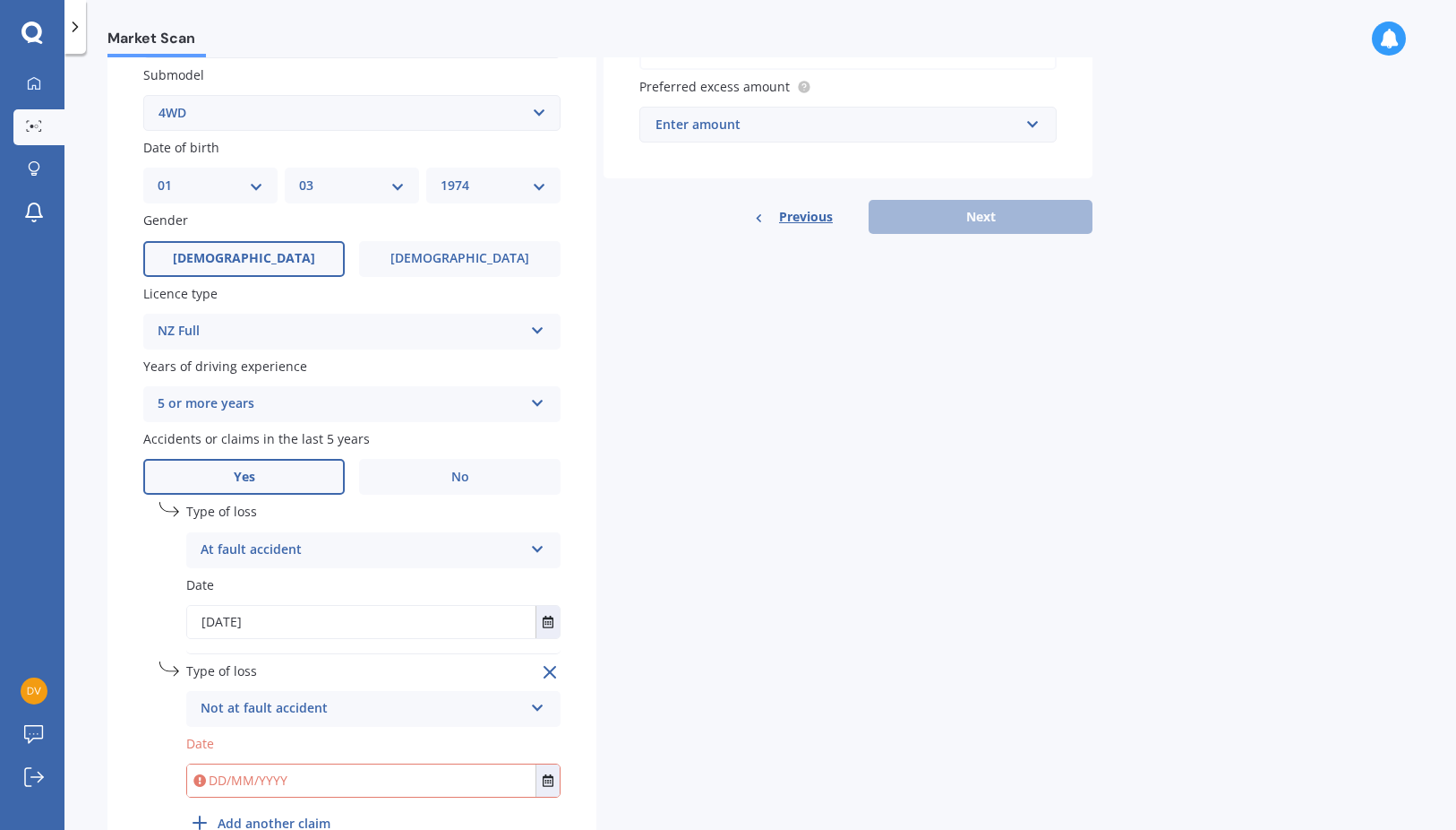
scroll to position [509, 0]
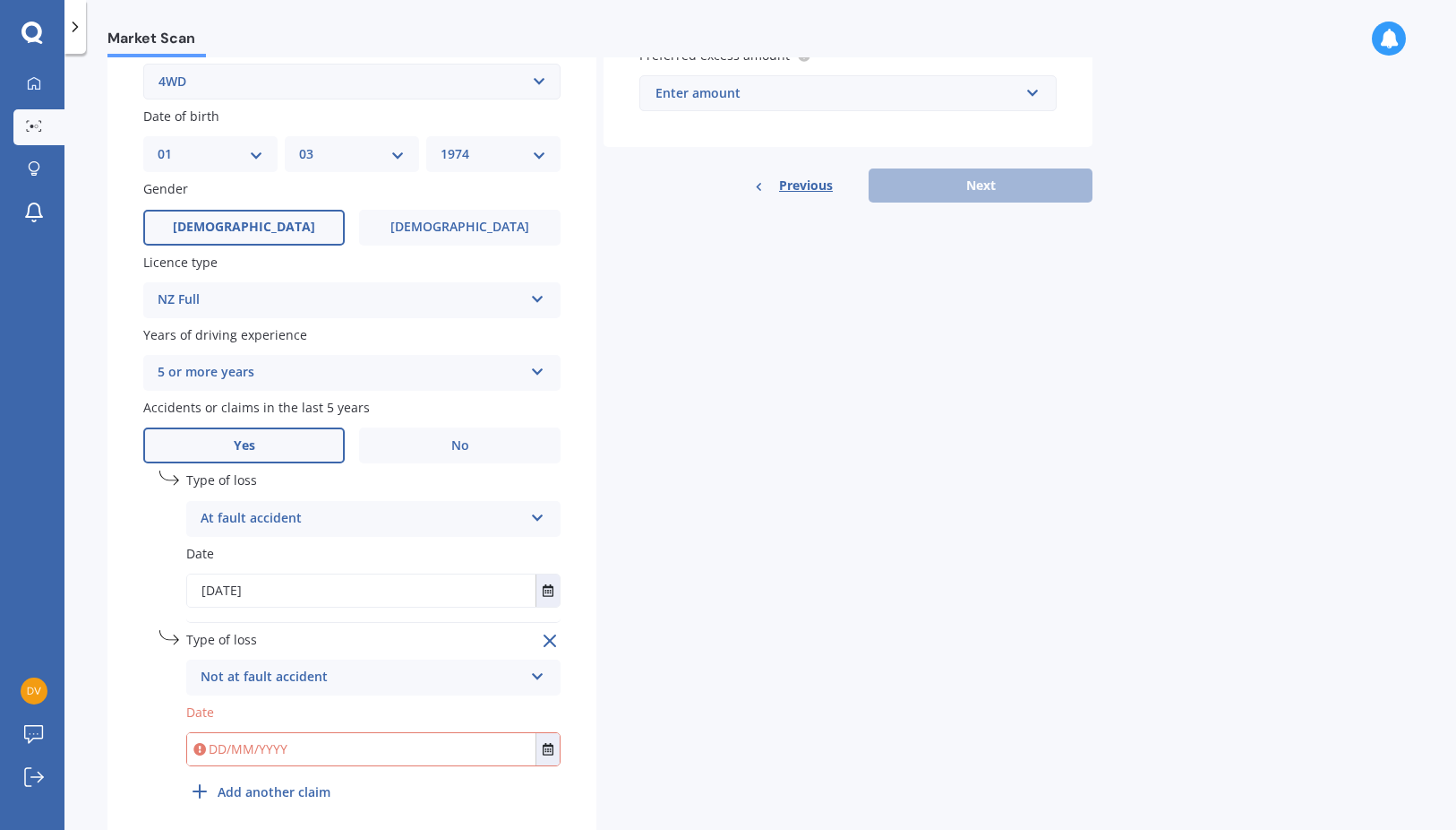
click at [213, 750] on input "text" at bounding box center [361, 749] width 349 height 32
click at [228, 751] on input "text" at bounding box center [361, 749] width 349 height 32
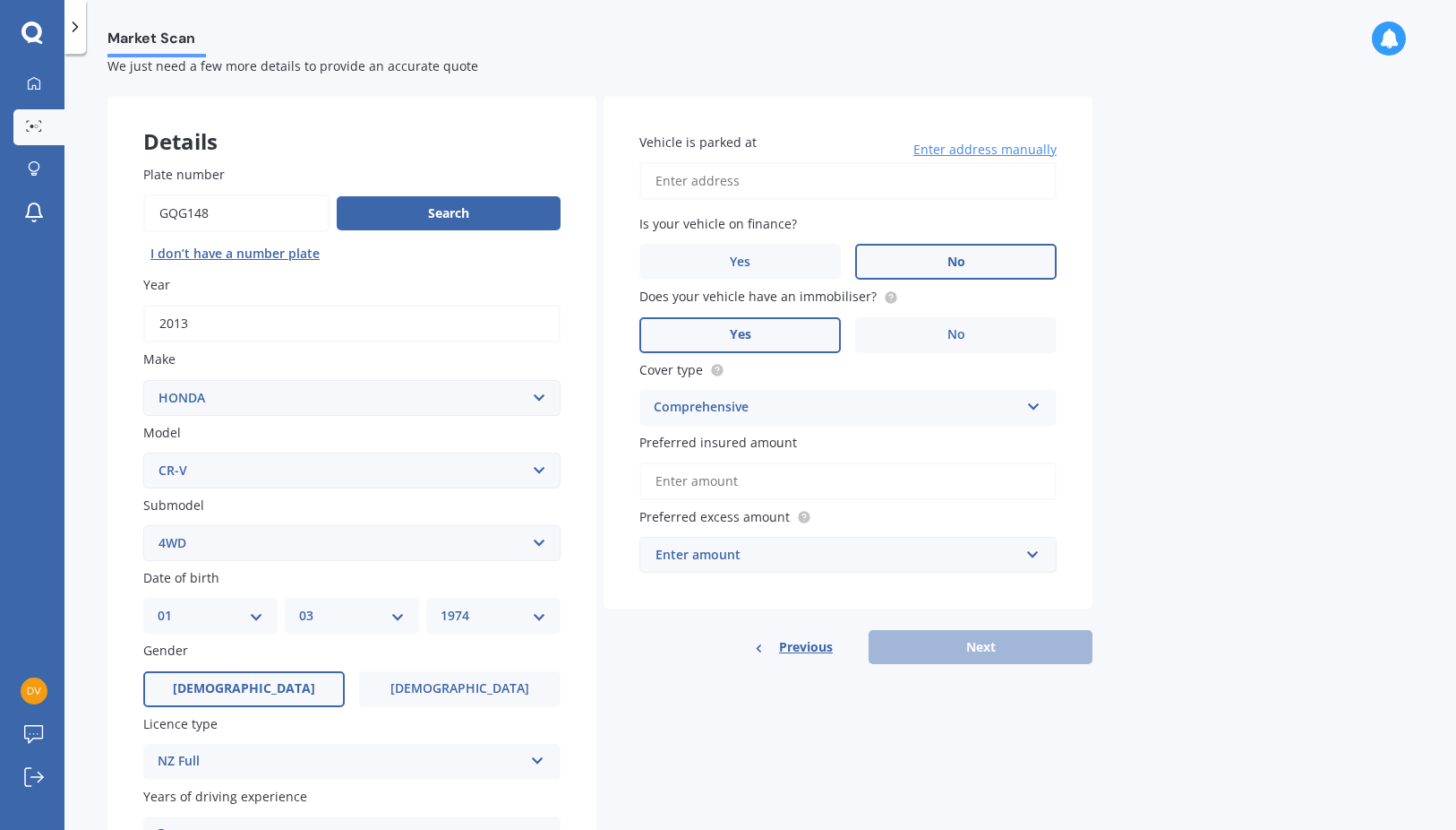
scroll to position [40, 0]
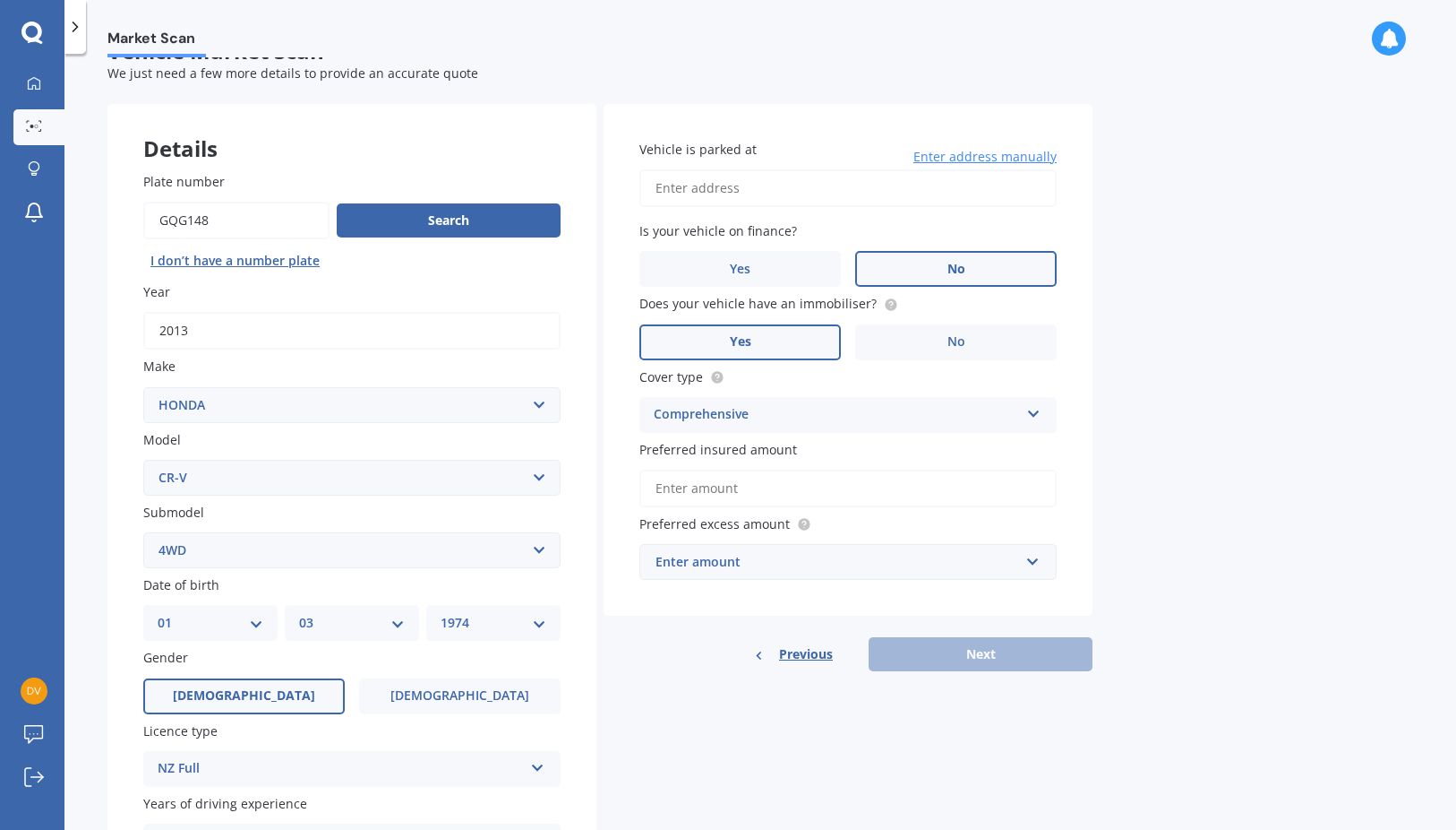
type input "[DATE]"
click at [692, 189] on input "Vehicle is parked at" at bounding box center [849, 188] width 418 height 38
drag, startPoint x: 722, startPoint y: 187, endPoint x: 762, endPoint y: 188, distance: 40.0
click at [722, 187] on input "543" at bounding box center [849, 188] width 418 height 38
type input "[STREET_ADDRESS]"
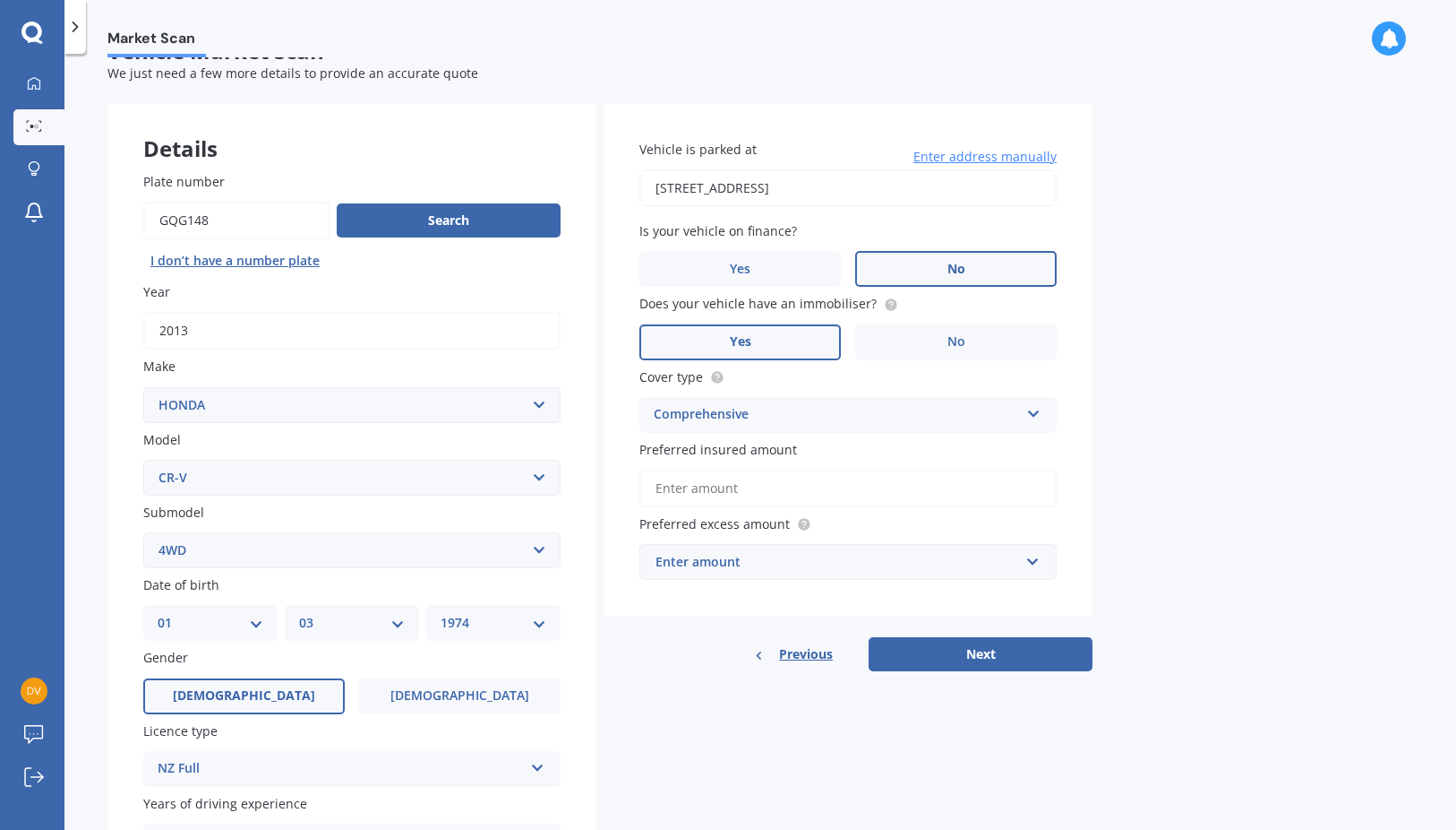
click at [764, 484] on input "Preferred insured amount" at bounding box center [849, 488] width 418 height 38
click at [740, 496] on input "Preferred insured amount" at bounding box center [849, 488] width 418 height 38
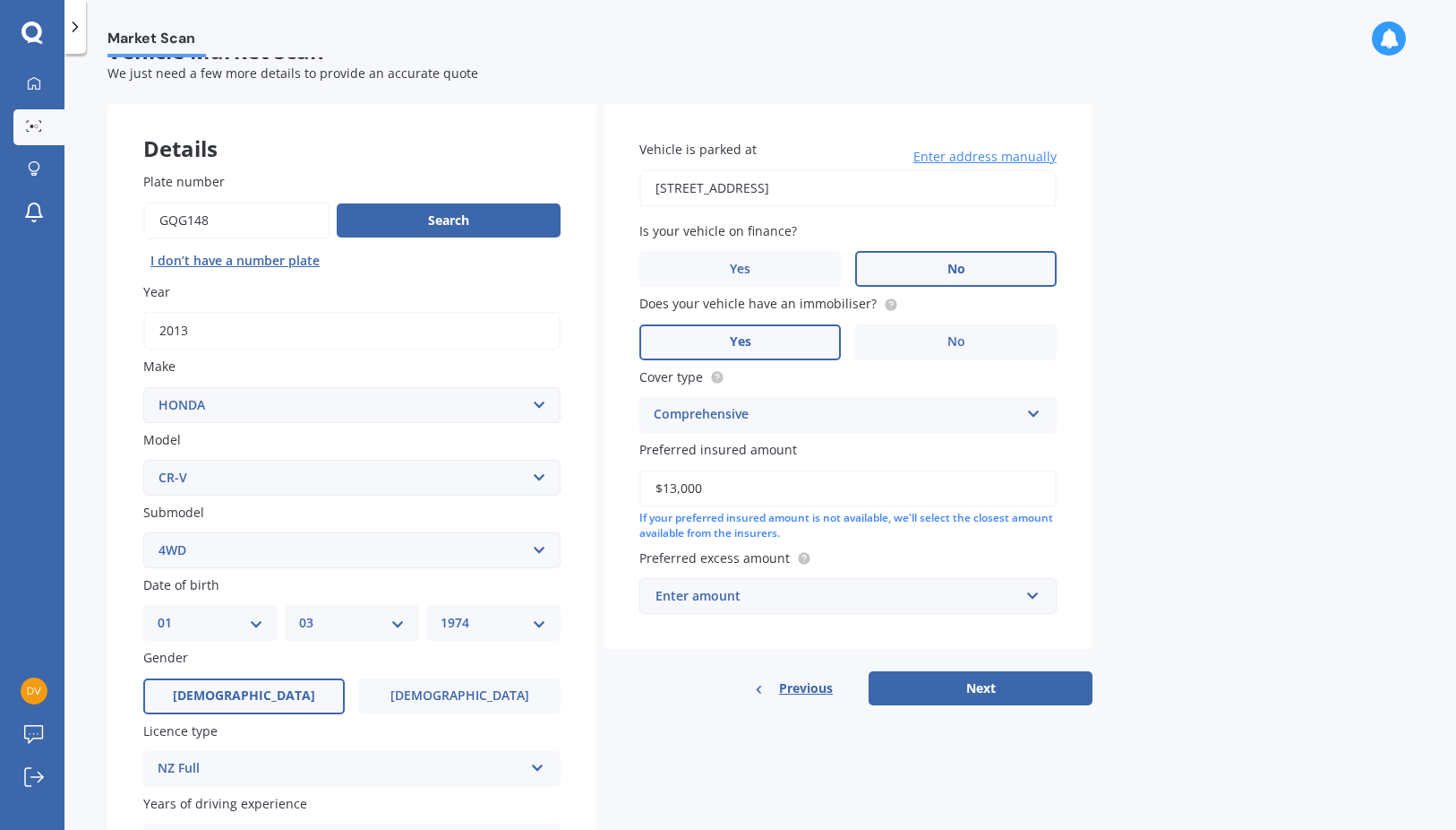
type input "$13,000"
click at [735, 600] on div "Enter amount" at bounding box center [838, 596] width 364 height 20
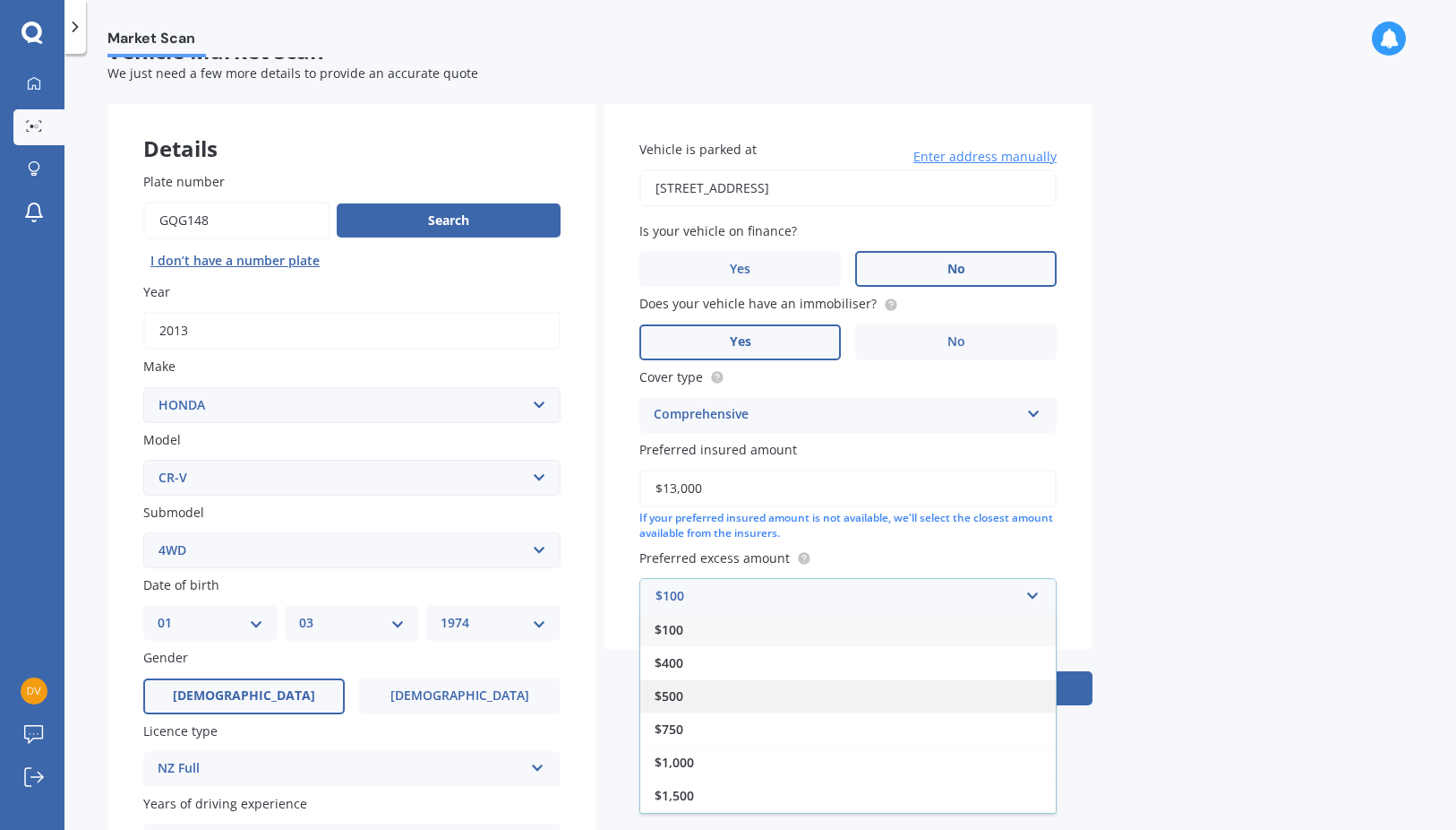
click at [693, 700] on div "$500" at bounding box center [849, 696] width 416 height 33
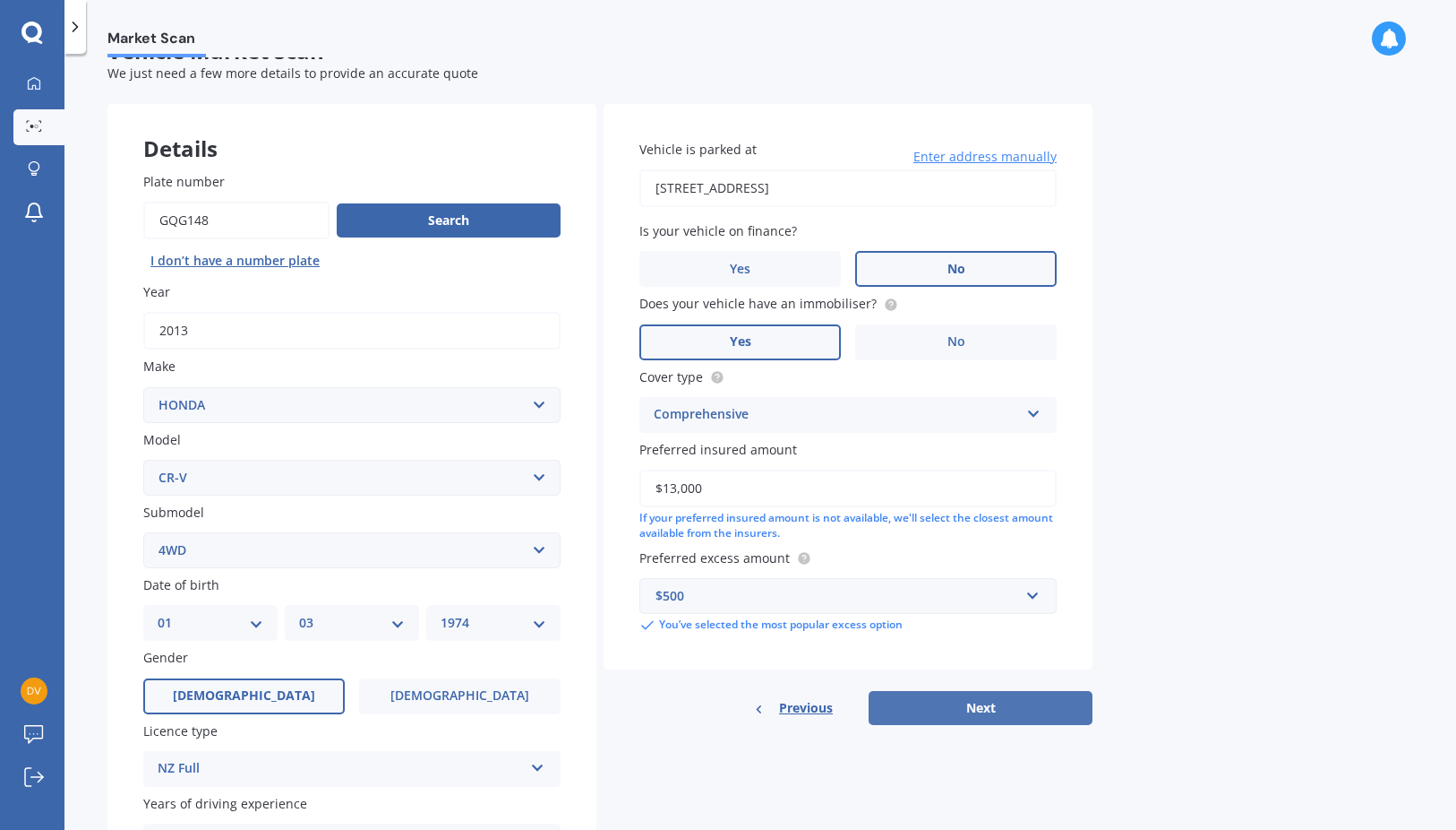
click at [985, 710] on button "Next" at bounding box center [981, 708] width 224 height 34
select select "01"
select select "03"
select select "1974"
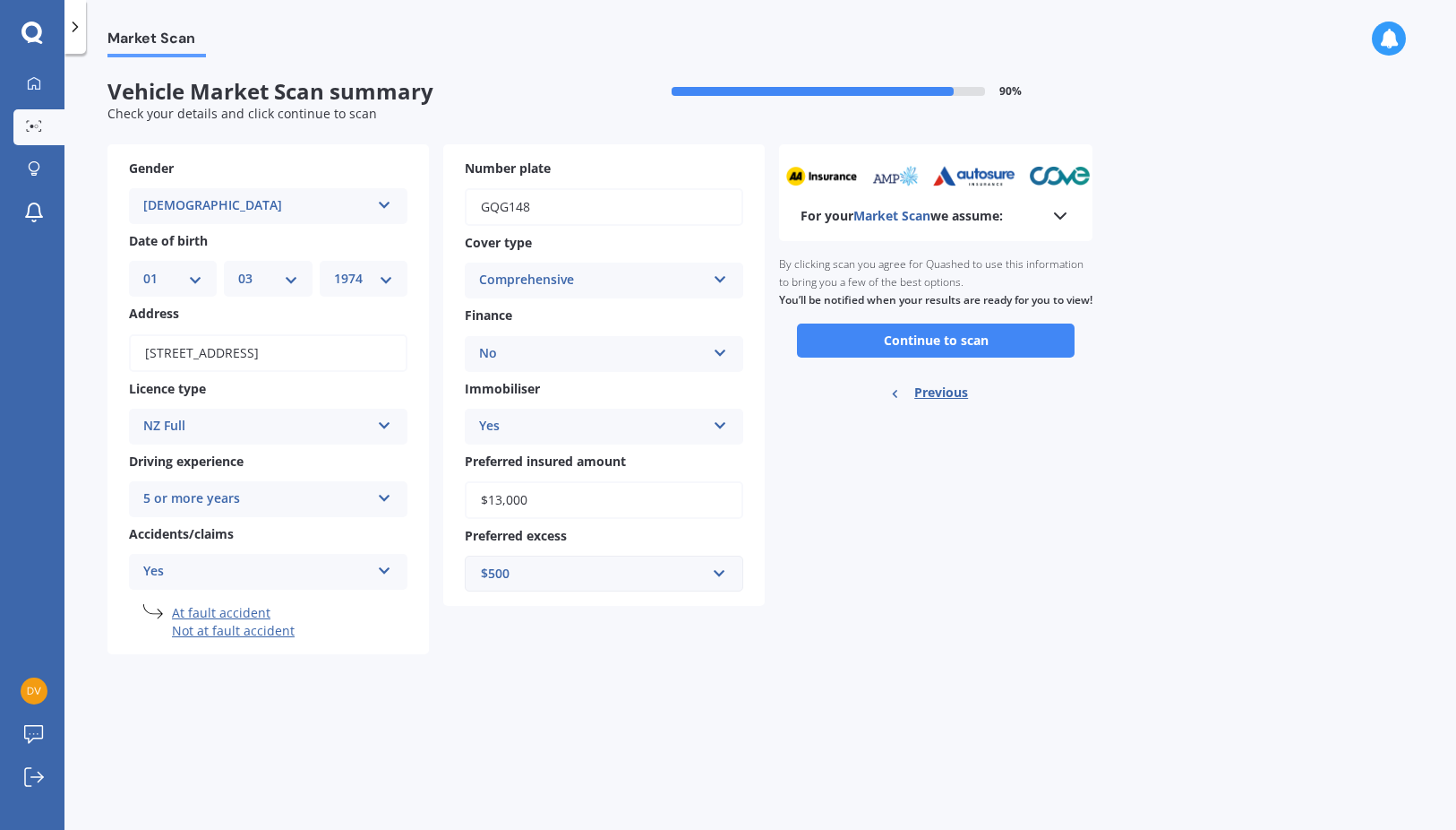
scroll to position [0, 0]
click at [956, 357] on button "Continue to scan" at bounding box center [936, 341] width 278 height 34
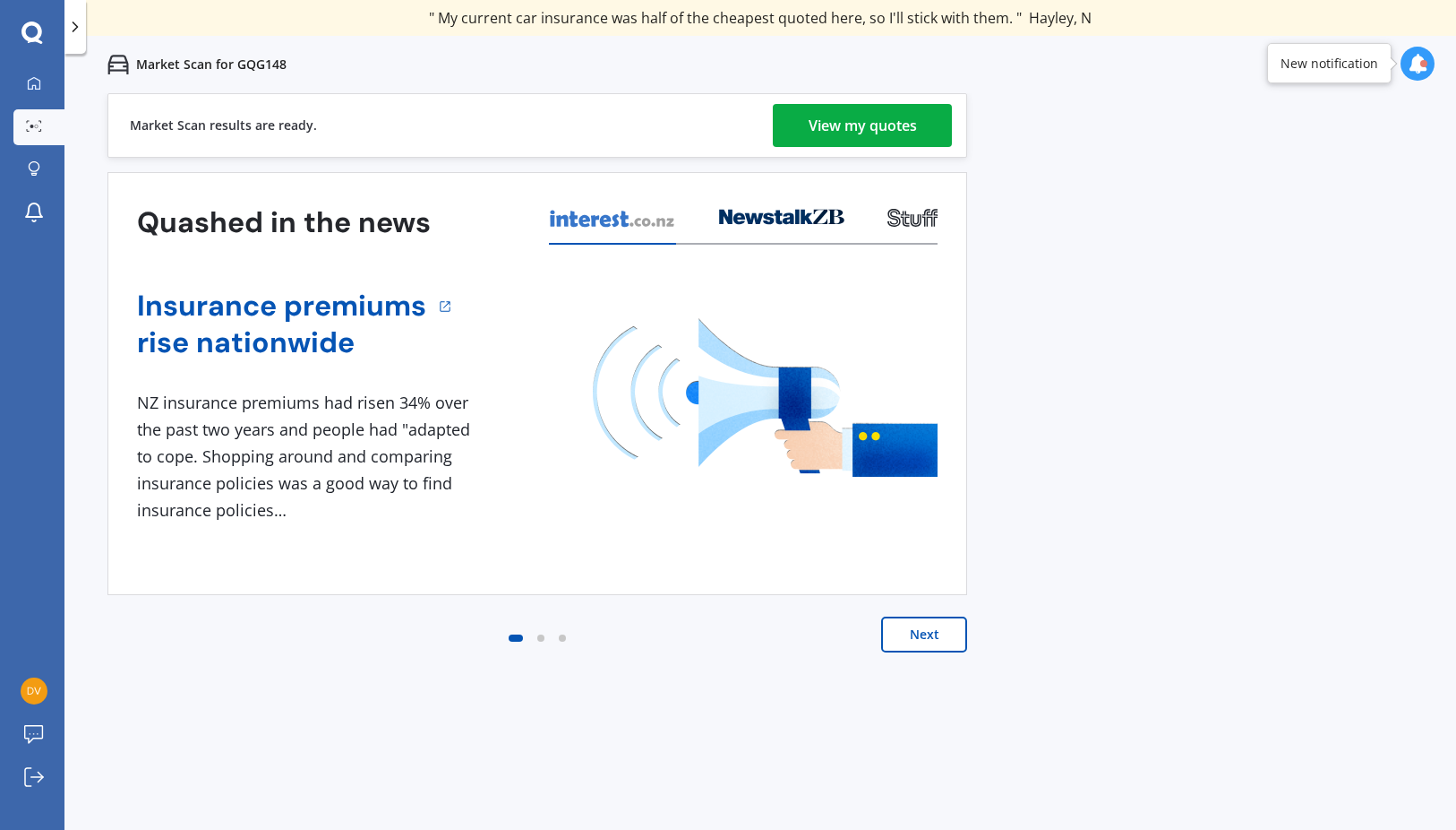
click at [866, 120] on div "View my quotes" at bounding box center [863, 125] width 108 height 43
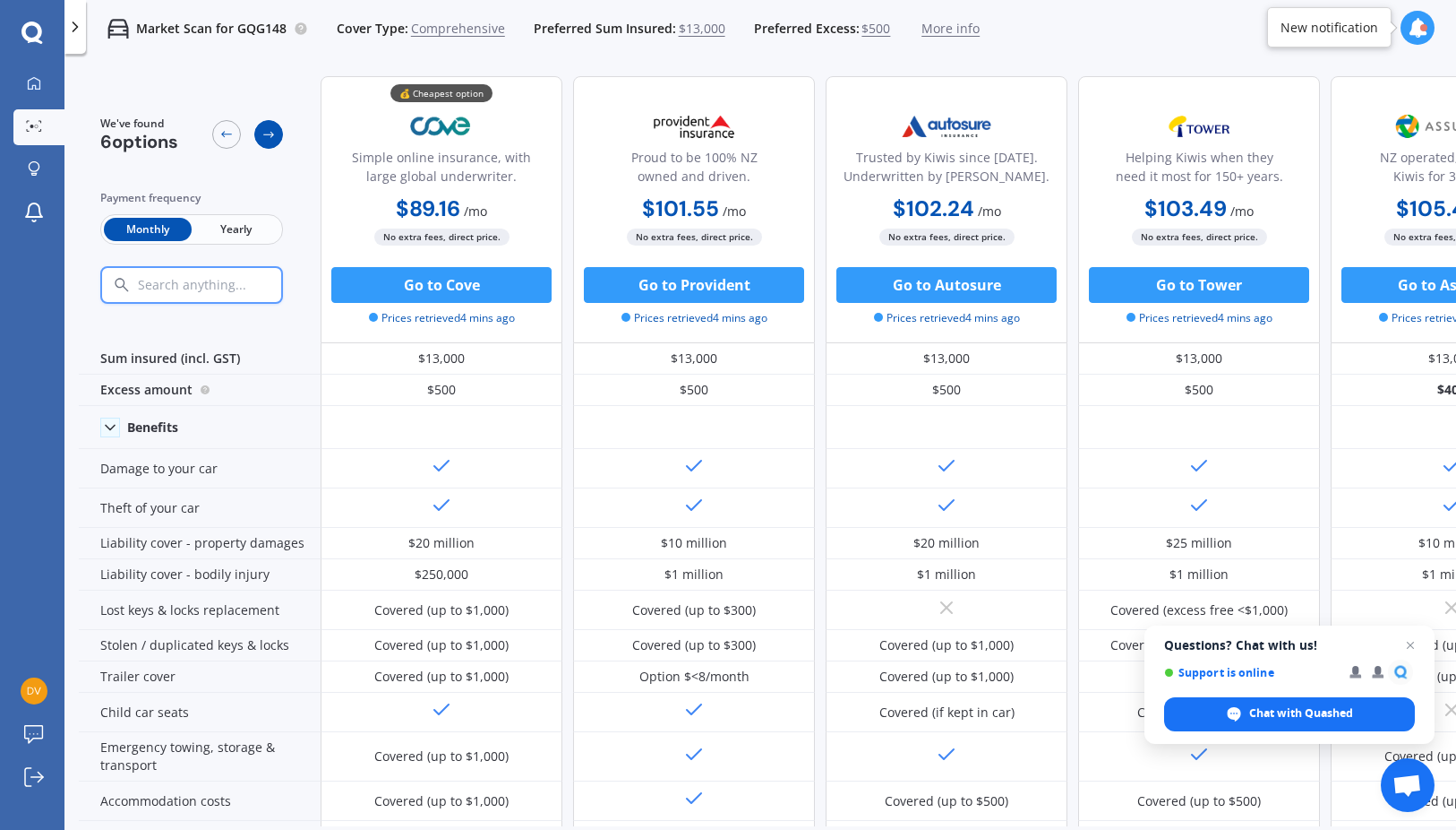
click at [263, 132] on icon at bounding box center [269, 134] width 14 height 14
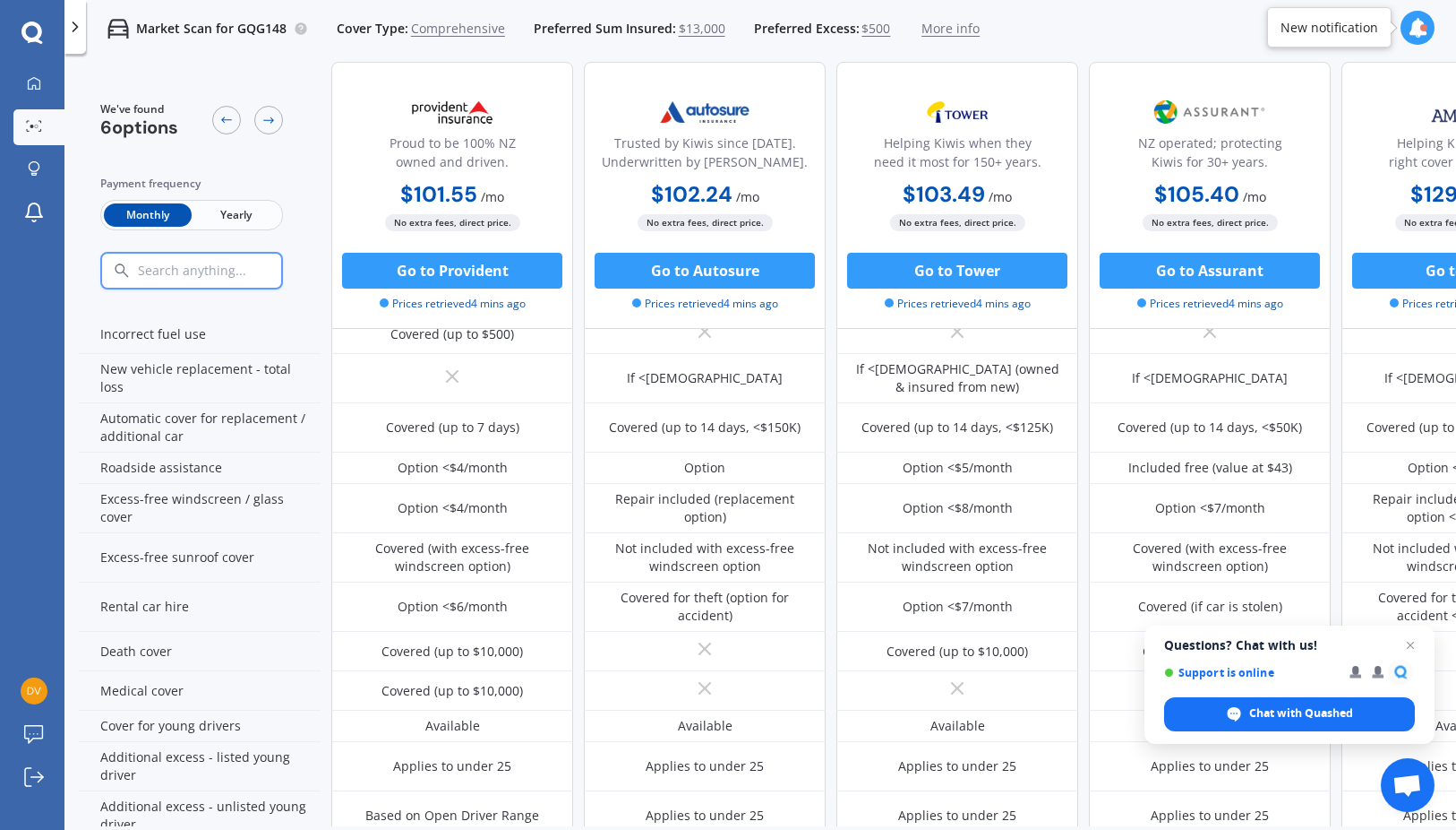
scroll to position [538, 242]
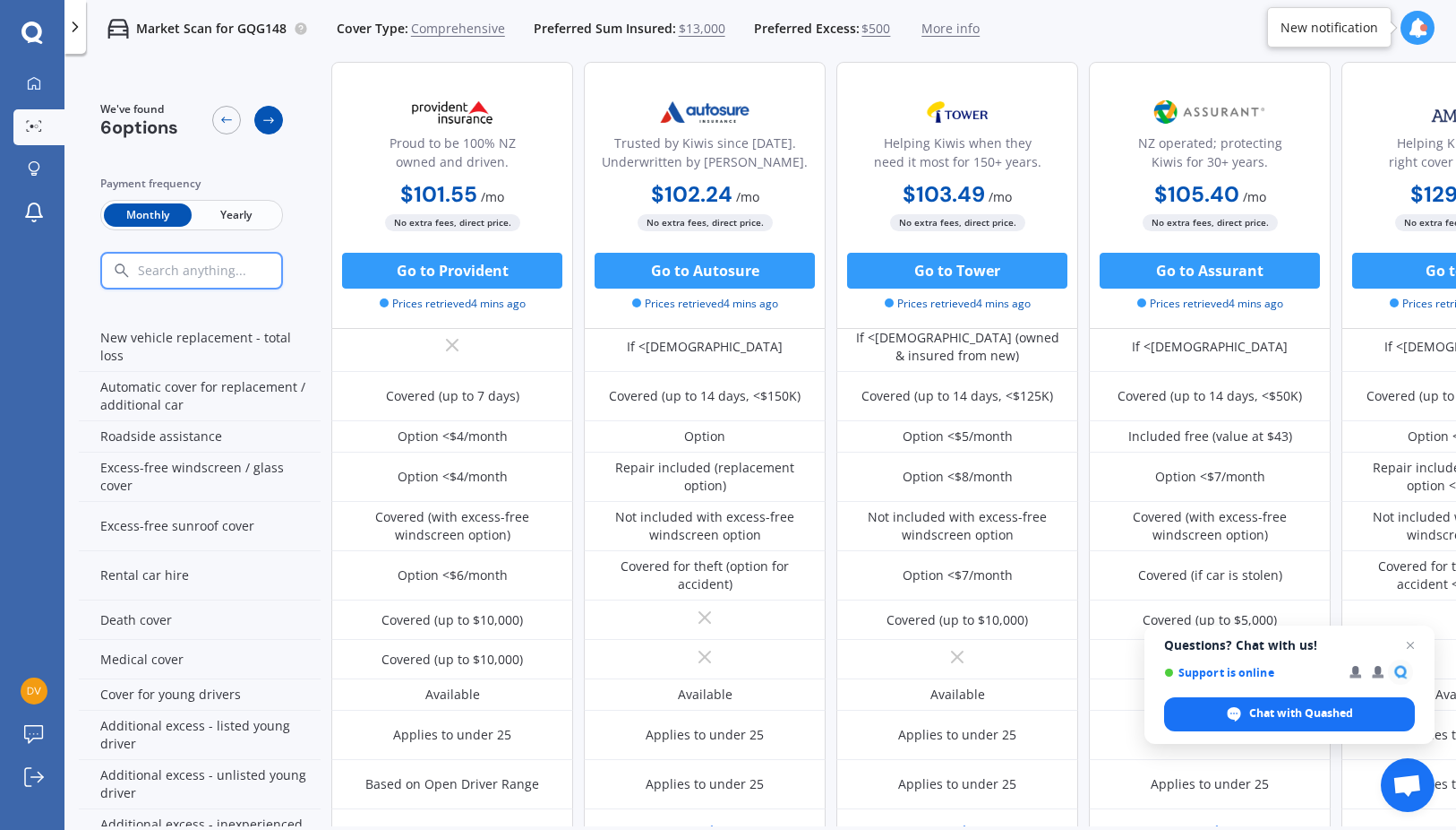
click at [270, 127] on div at bounding box center [269, 120] width 29 height 29
